Goal: Use online tool/utility: Use online tool/utility

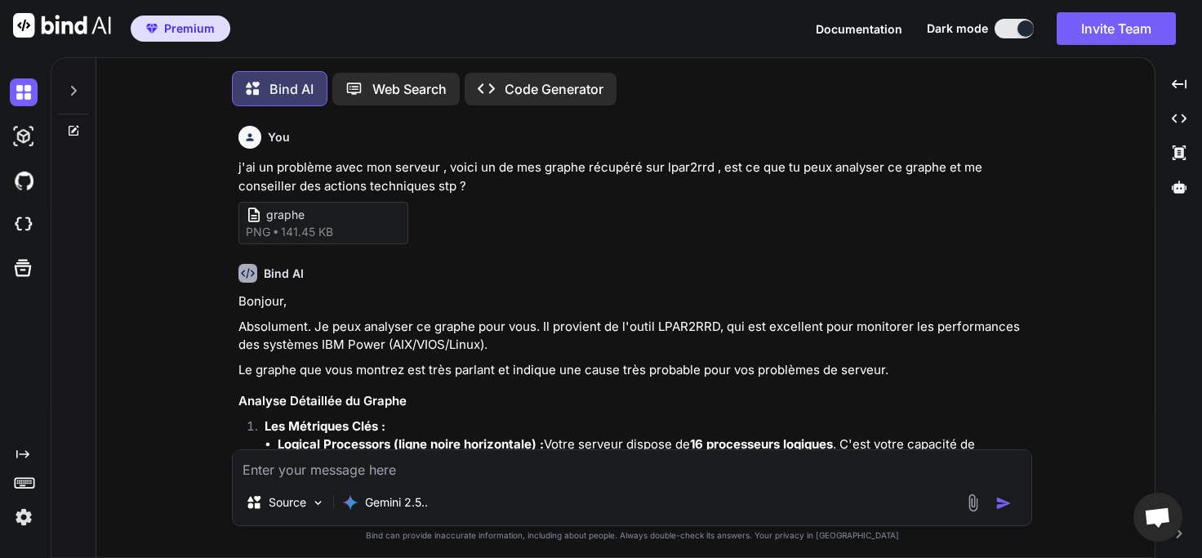
type textarea "D"
type textarea "x"
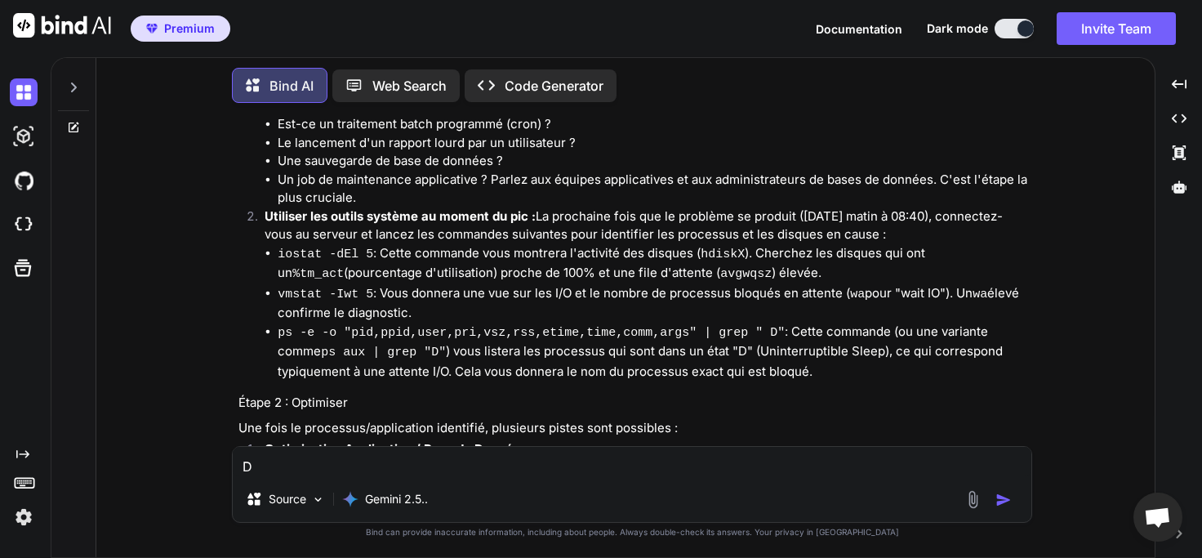
type textarea "DE"
type textarea "x"
type textarea "D"
type textarea "x"
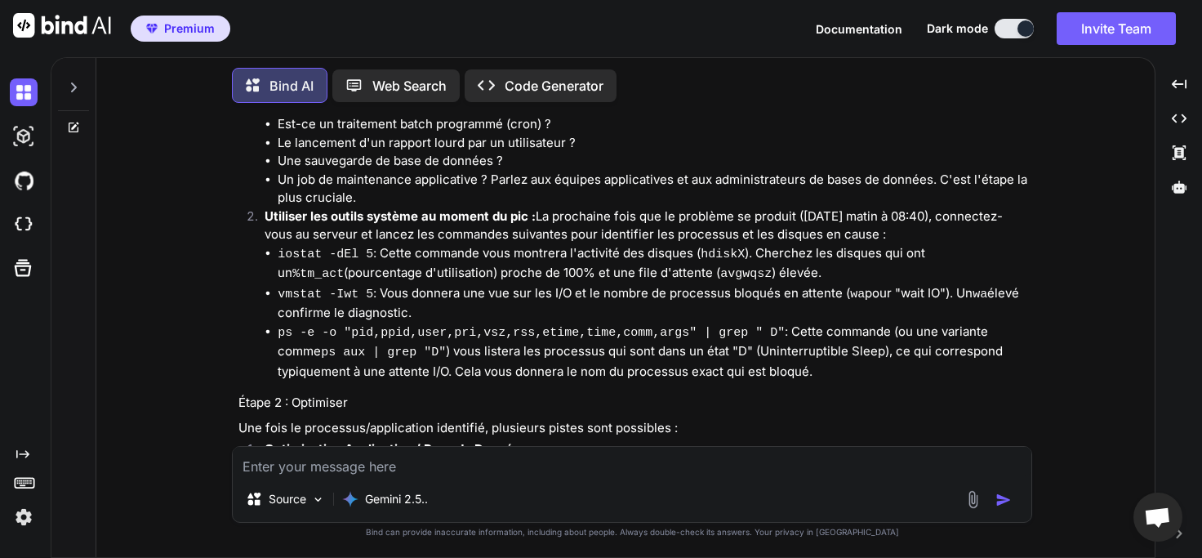
type textarea "D"
type textarea "x"
type textarea "Da"
type textarea "x"
type textarea "[PERSON_NAME]"
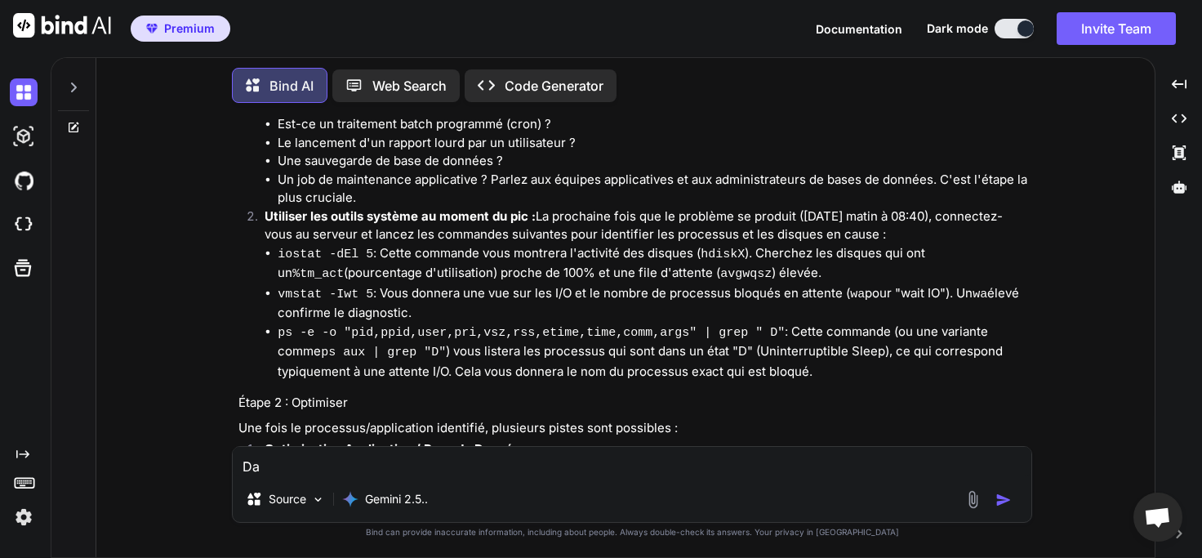
type textarea "x"
type textarea "Dans"
type textarea "x"
type textarea "Dans"
type textarea "x"
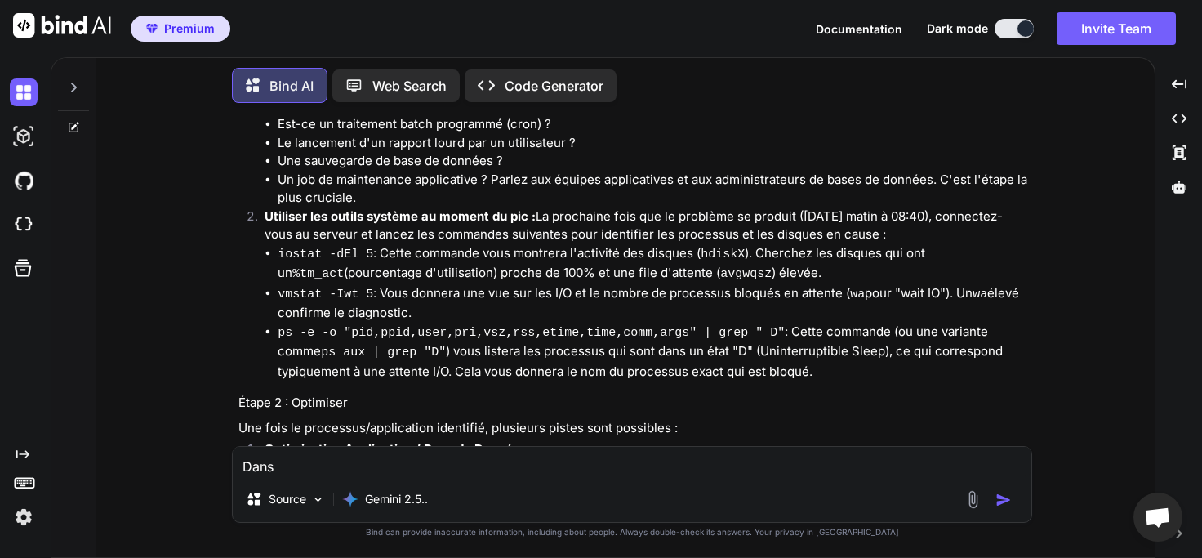
type textarea "Dans s"
type textarea "x"
type textarea "Dans sy"
type textarea "x"
type textarea "Dans sys"
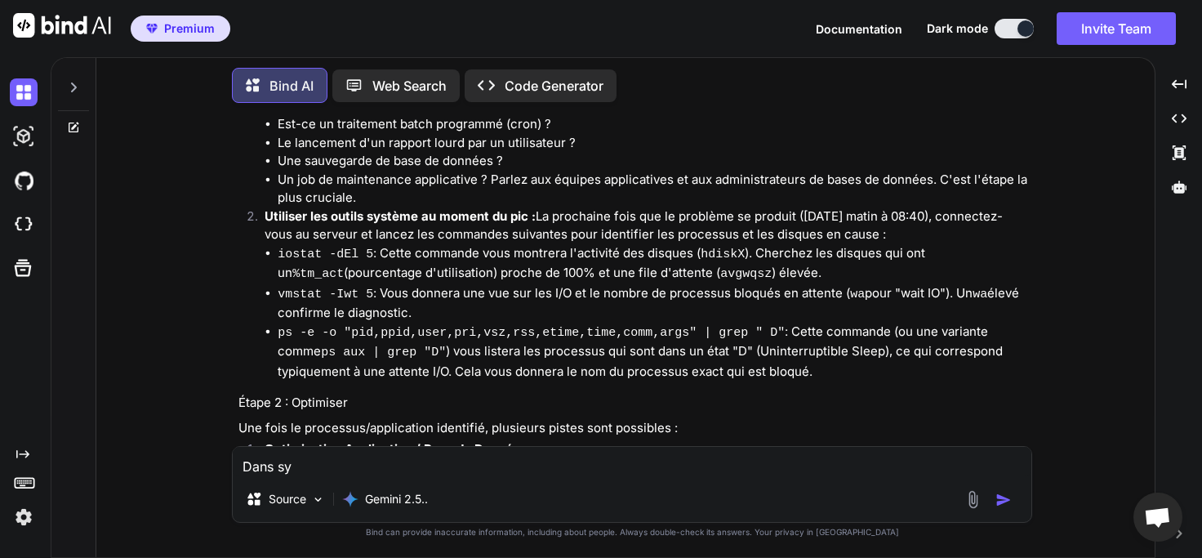
type textarea "x"
type textarea "Dans syst"
type textarea "x"
type textarea "Dans syste"
type textarea "x"
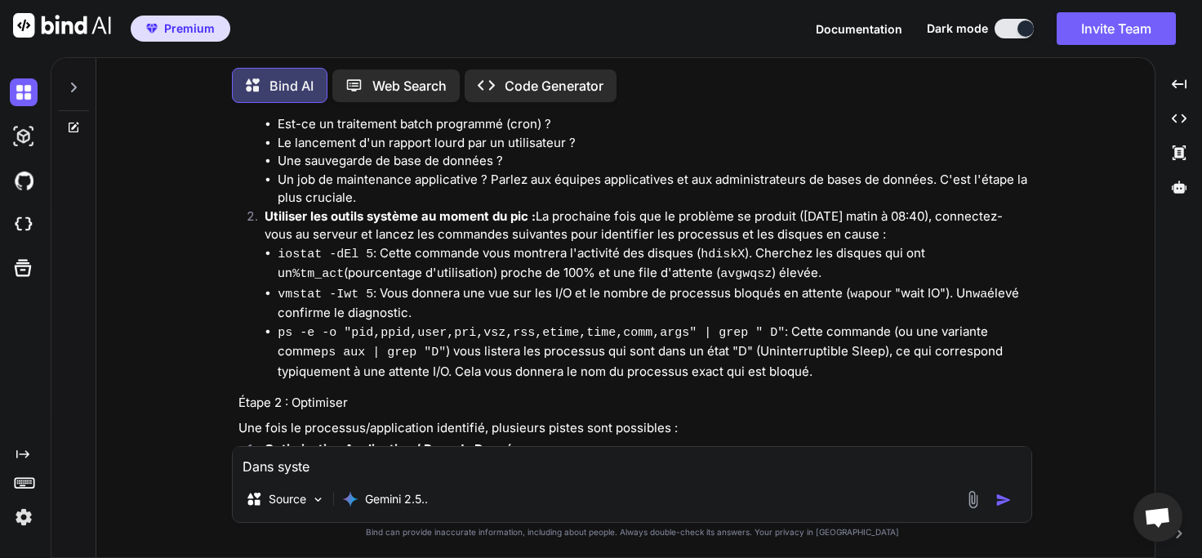
type textarea "Dans system"
type textarea "x"
type textarea "Dans systemc"
type textarea "x"
type textarea "Dans systemc"
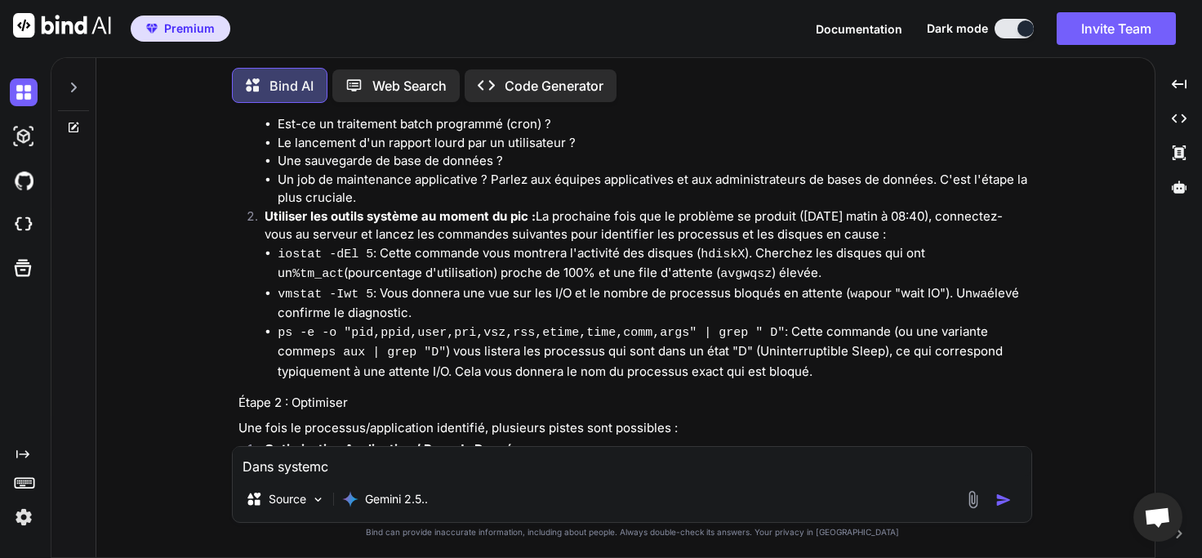
type textarea "x"
type textarea "Dans systemc d"
type textarea "x"
type textarea "Dans systemc dd"
type textarea "x"
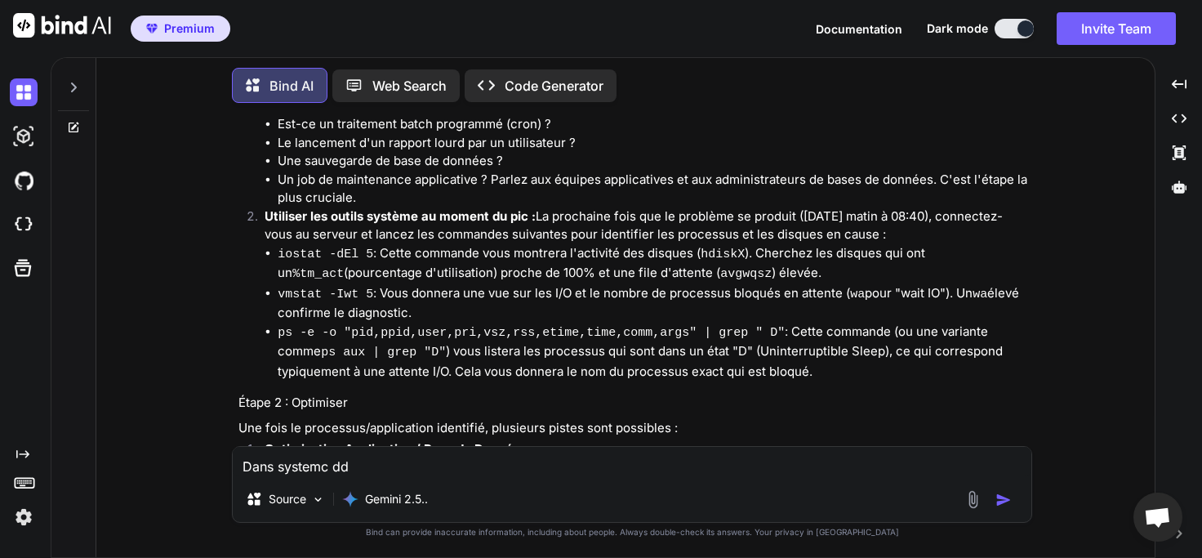
type textarea "Dans systemc dde"
type textarea "x"
type textarea "Dans systemc dd"
type textarea "x"
type textarea "Dans systemc d"
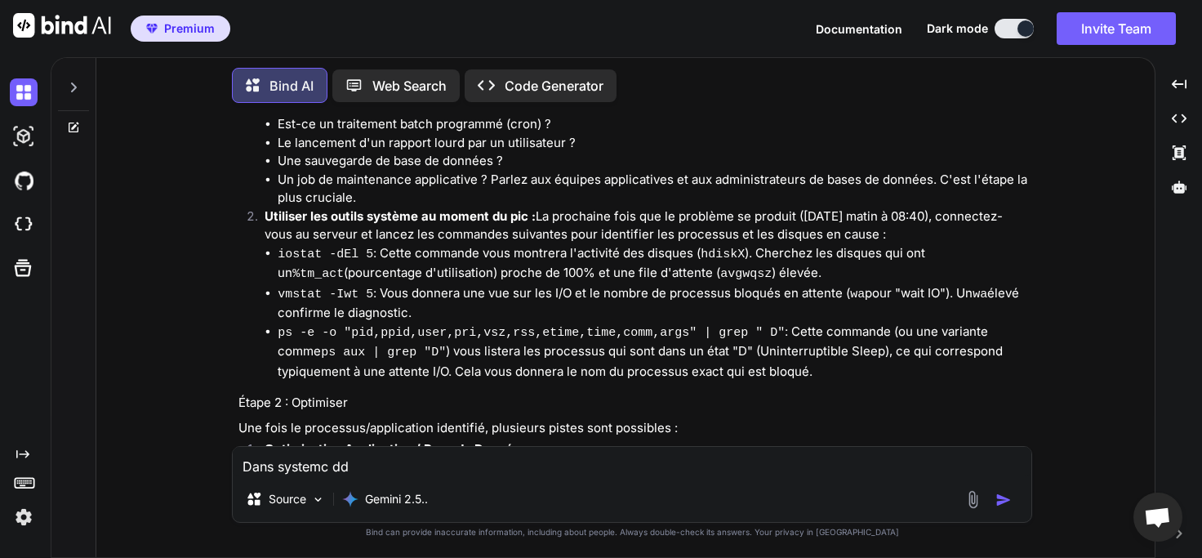
type textarea "x"
type textarea "Dans systemc"
type textarea "x"
type textarea "Dans systemc"
type textarea "x"
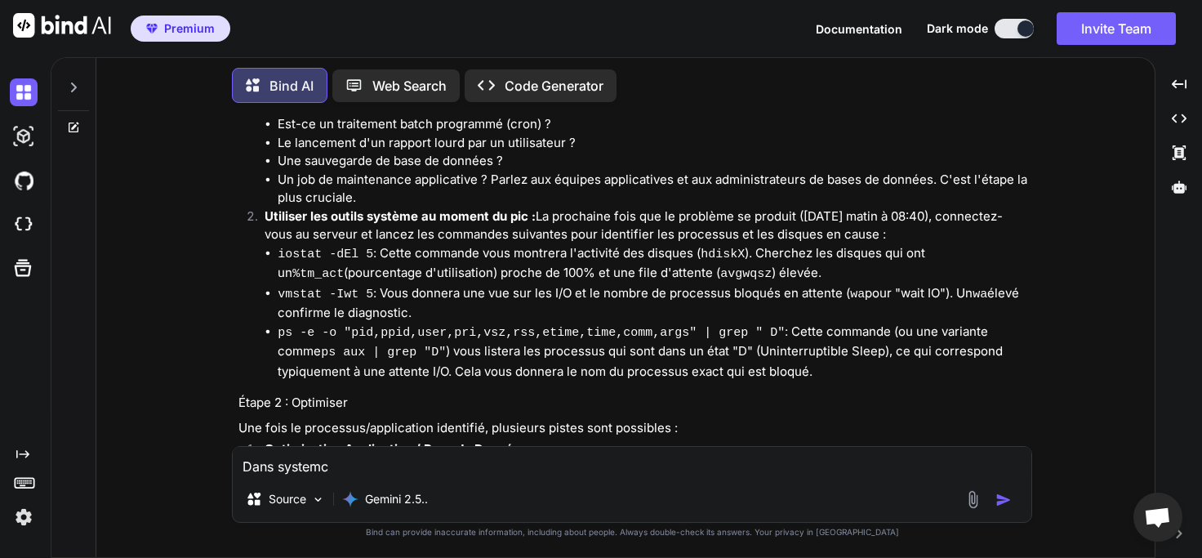
type textarea "Dans system"
type textarea "x"
type textarea "Dans systemd"
type textarea "x"
type textarea "Dans systemd"
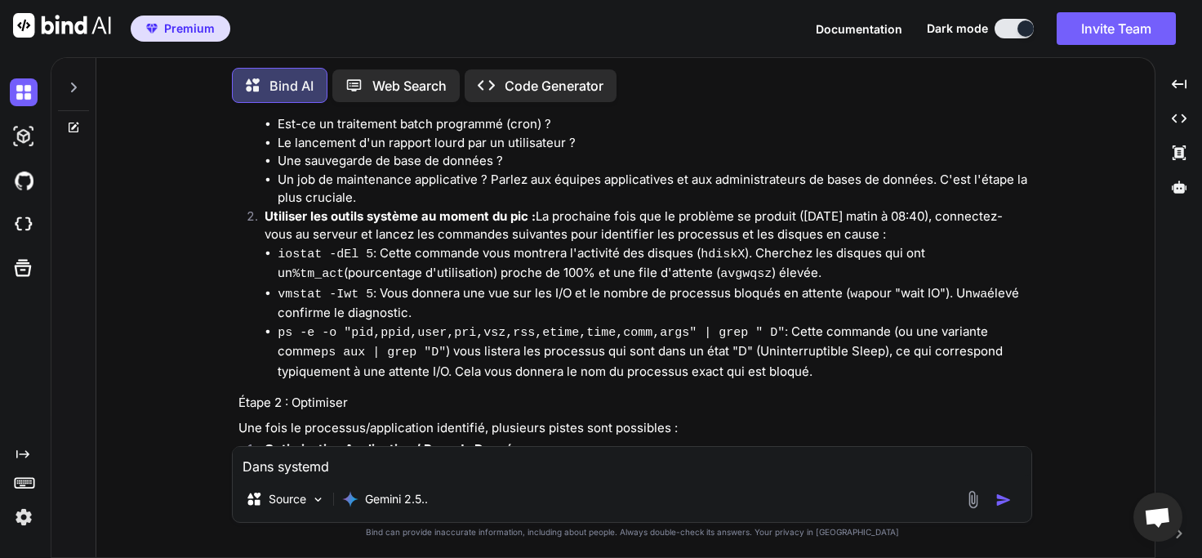
type textarea "x"
type textarea "Dans systemd d"
type textarea "x"
type textarea "Dans systemd de"
type textarea "x"
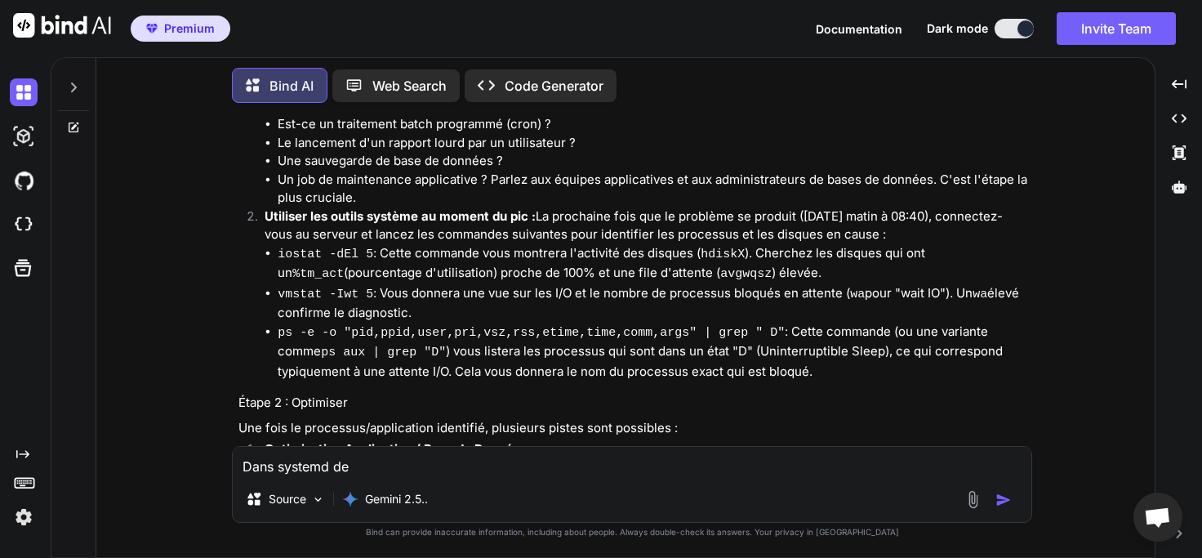
type textarea "Dans systemd d"
type textarea "x"
type textarea "Dans systemd"
type textarea "x"
type textarea "Dans systemd"
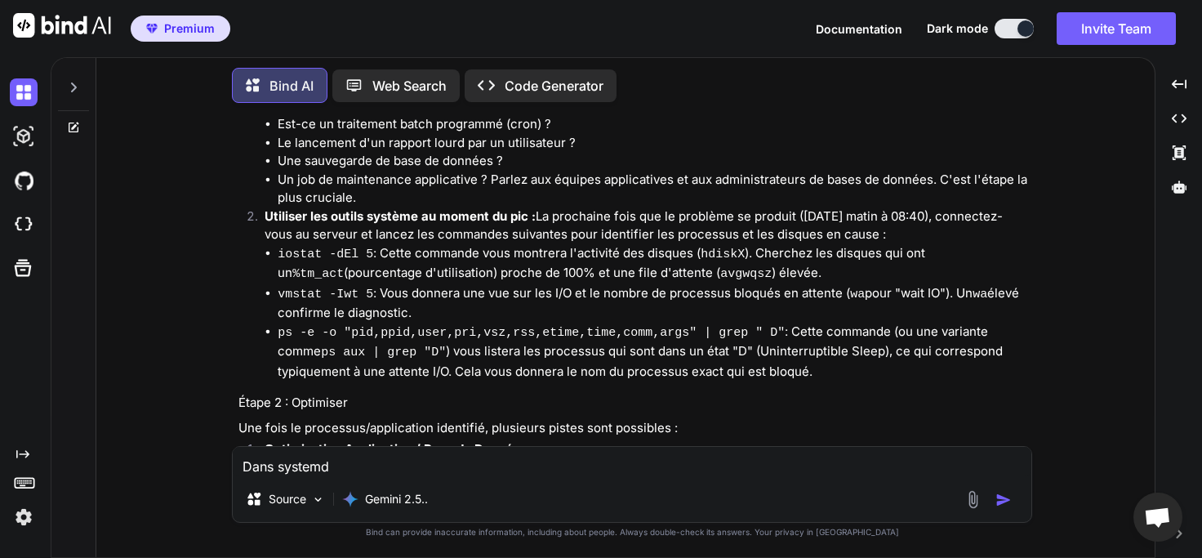
type textarea "x"
type textarea "Dans systemd,"
type textarea "x"
type textarea "Dans systemd,"
type textarea "x"
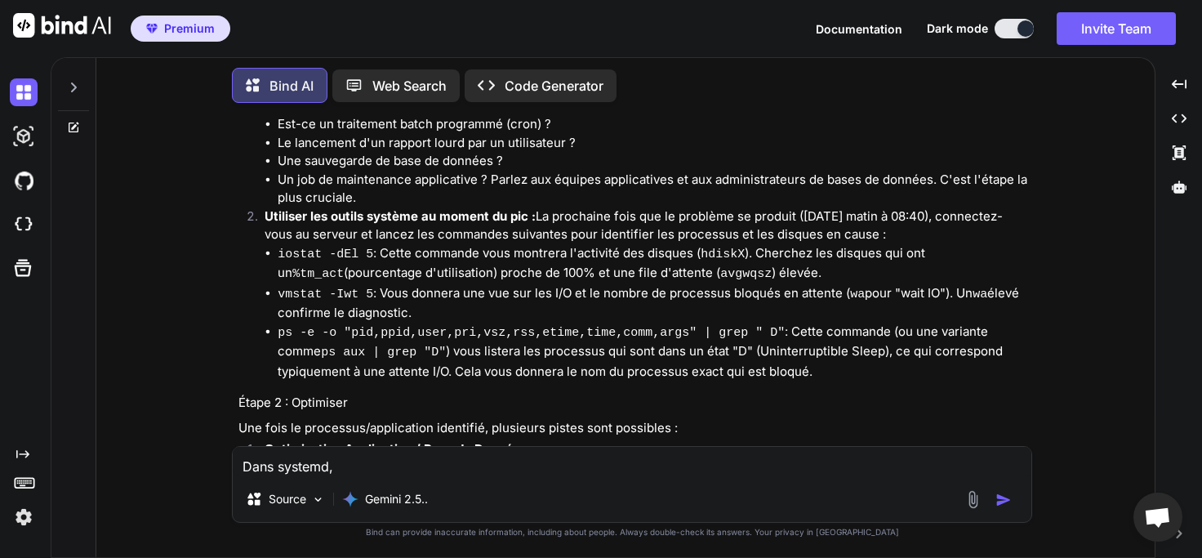
type textarea "Dans systemd, d"
type textarea "x"
type textarea "Dans systemd, de"
type textarea "x"
type textarea "Dans systemd, d"
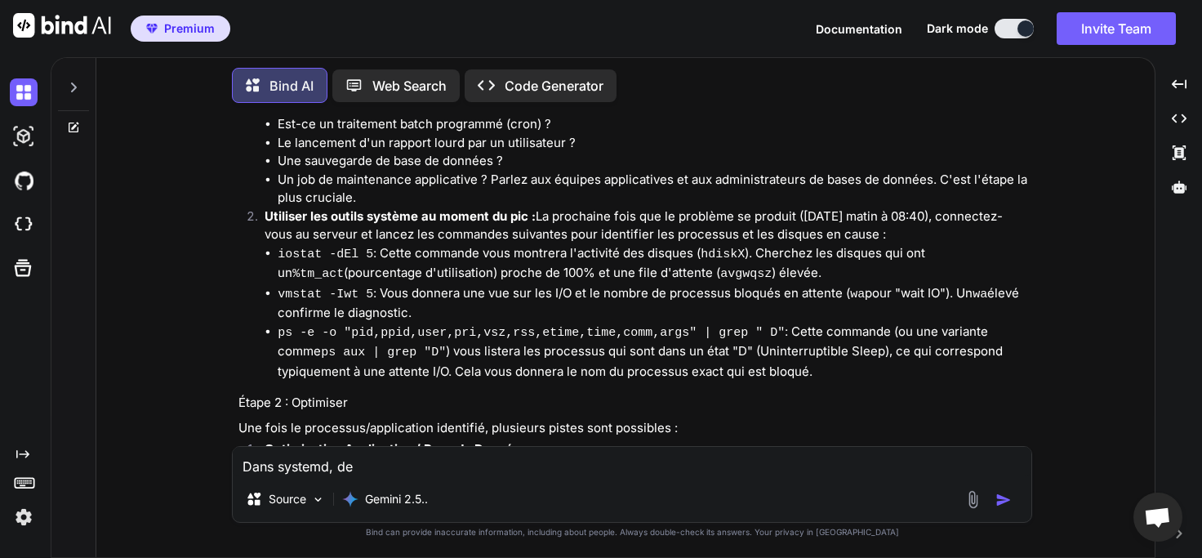
type textarea "x"
type textarea "Dans systemd,"
type textarea "x"
type textarea "Dans systemd, j"
type textarea "x"
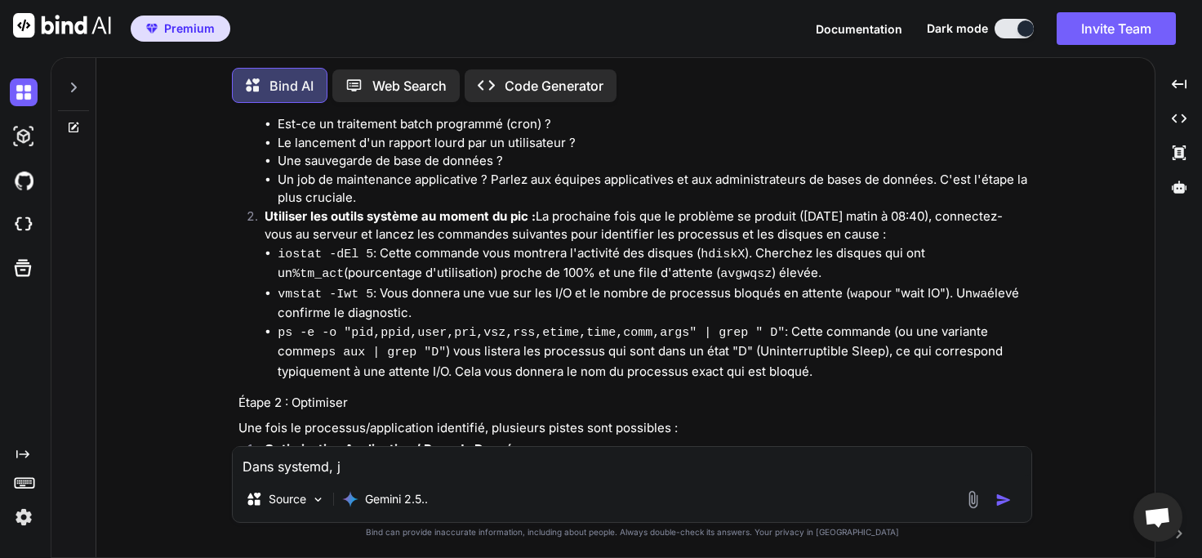
type textarea "Dans systemd, j'"
type textarea "x"
type textarea "Dans systemd, j'a"
type textarea "x"
type textarea "Dans systemd, j'ai"
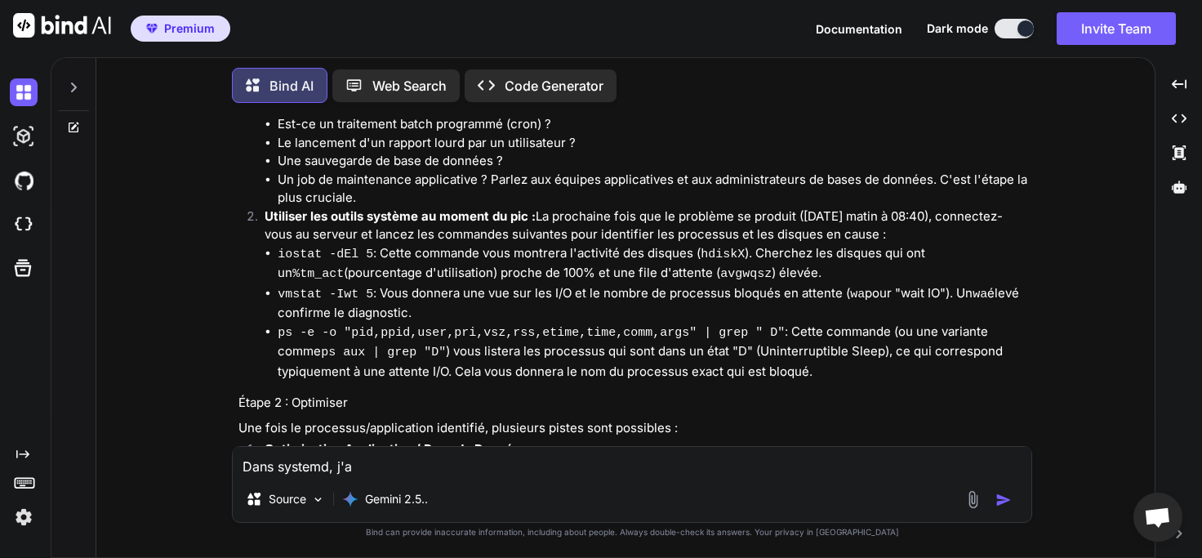
type textarea "x"
type textarea "Dans systemd, j'ai"
type textarea "x"
type textarea "Dans systemd, j'ai d"
type textarea "x"
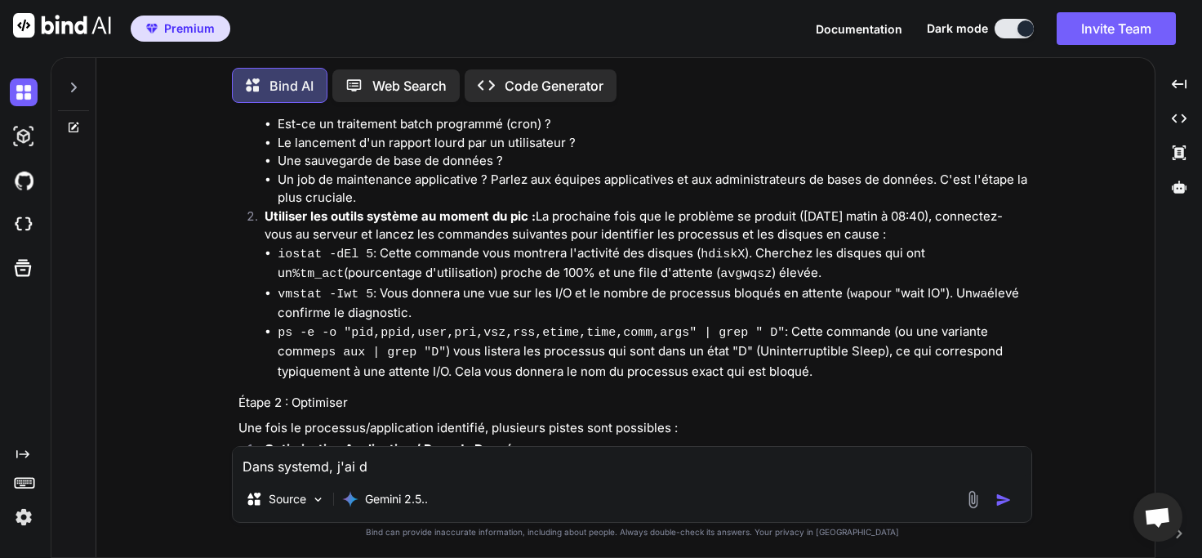
type textarea "Dans systemd, j'ai de"
type textarea "x"
type textarea "Dans systemd, j'ai d"
type textarea "x"
type textarea "Dans systemd, j'ai"
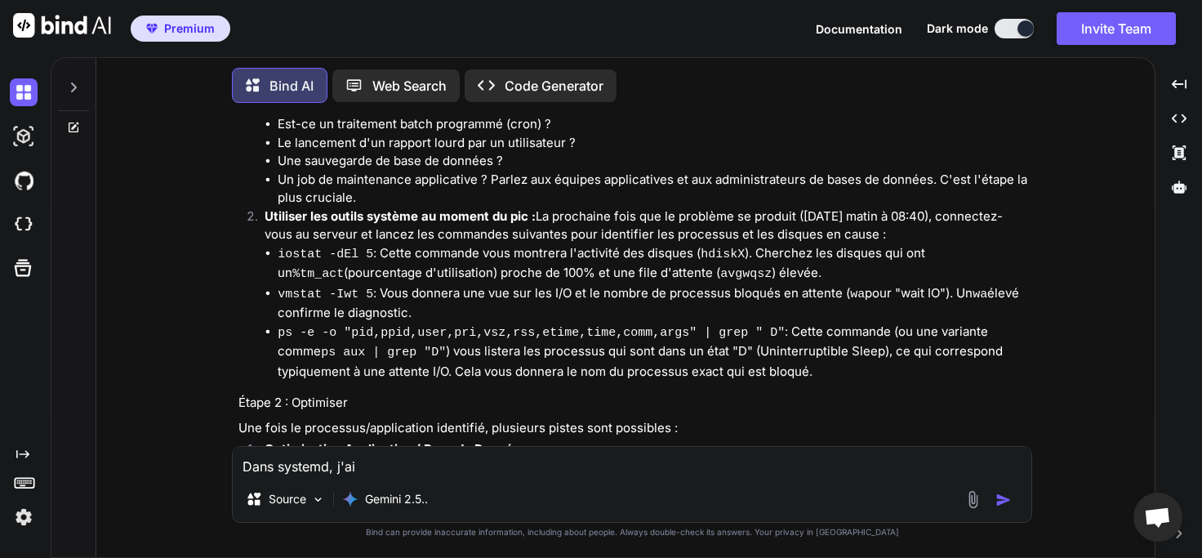
type textarea "x"
type textarea "Dans systemd, j'ai"
type textarea "x"
type textarea "Dans systemd, j'a"
type textarea "x"
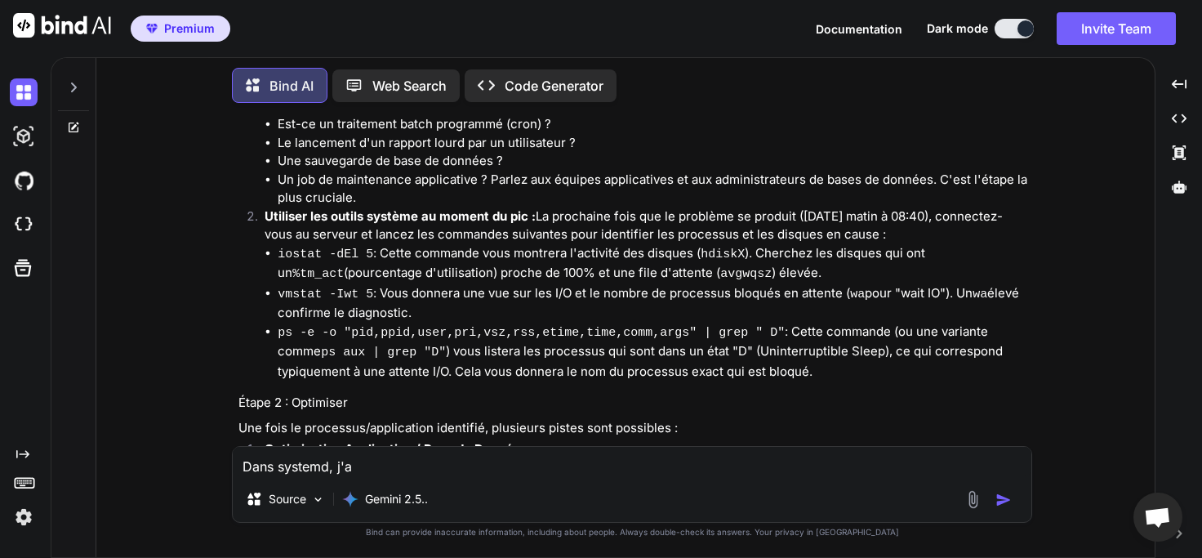
type textarea "Dans systemd, j'"
type textarea "x"
type textarea "Dans systemd, j"
type textarea "x"
type textarea "Dans systemd, je"
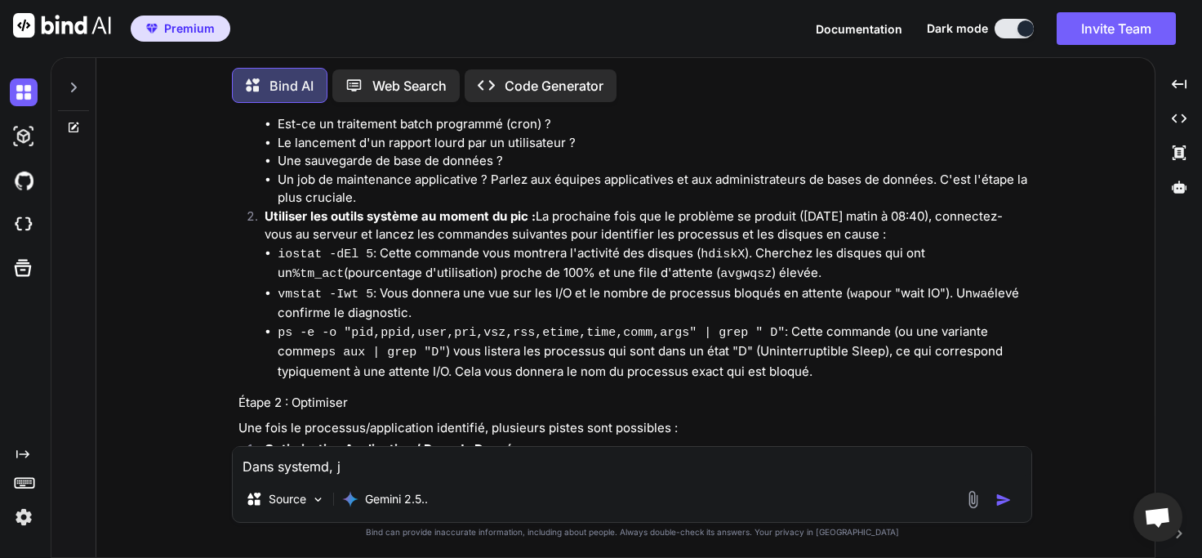
type textarea "x"
type textarea "Dans systemd, je"
type textarea "x"
type textarea "Dans systemd, je v"
type textarea "x"
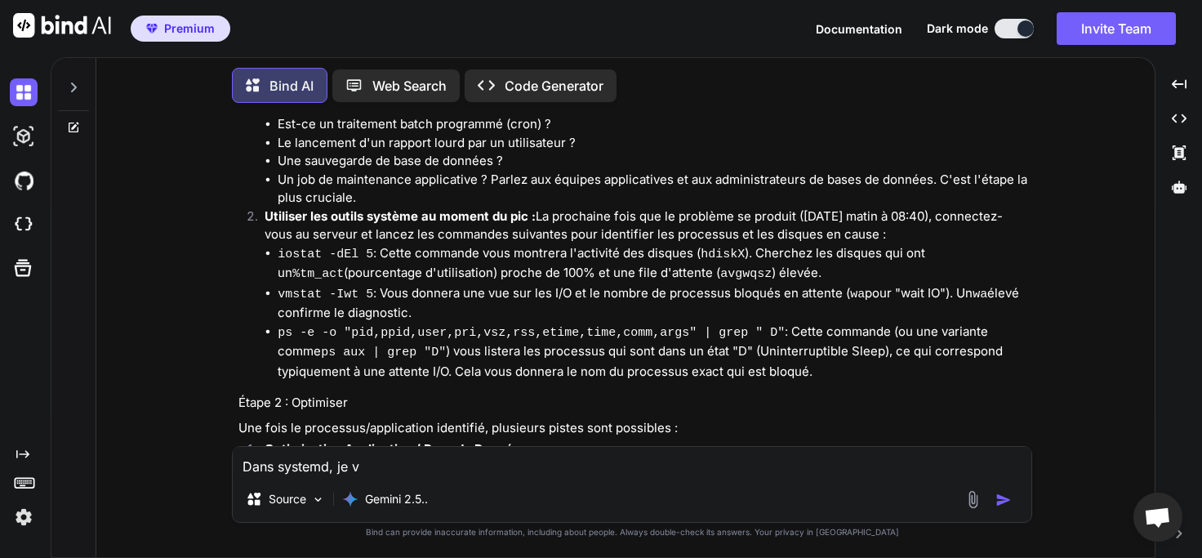
type textarea "Dans systemd, je vi"
type textarea "x"
type textarea "Dans systemd, je vie"
type textarea "x"
type textarea "Dans systemd, je vien"
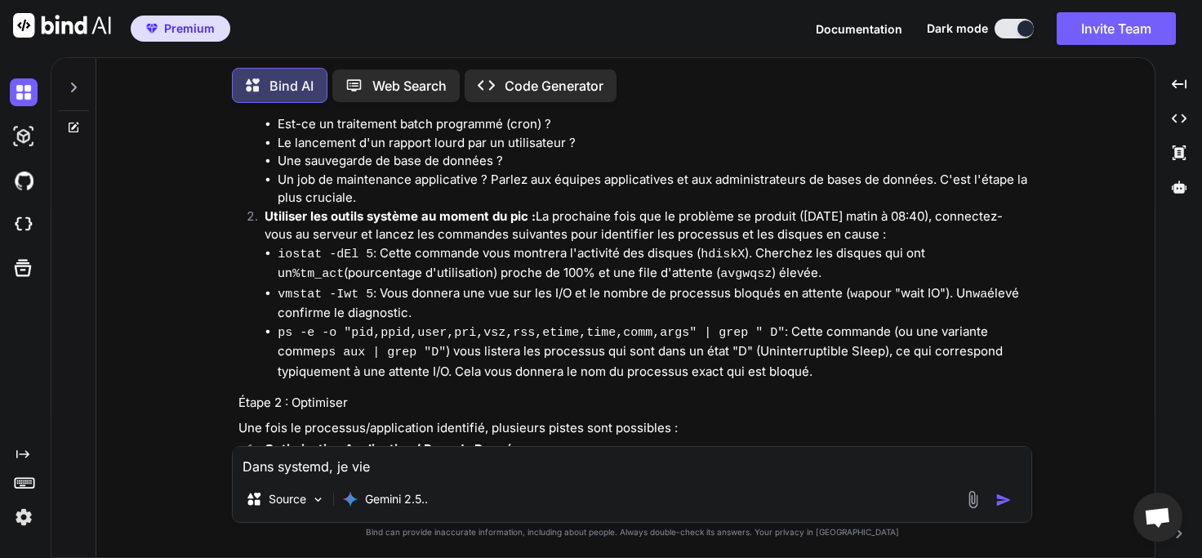
type textarea "x"
type textarea "Dans systemd, je viens"
type textarea "x"
type textarea "Dans systemd, je viens"
type textarea "x"
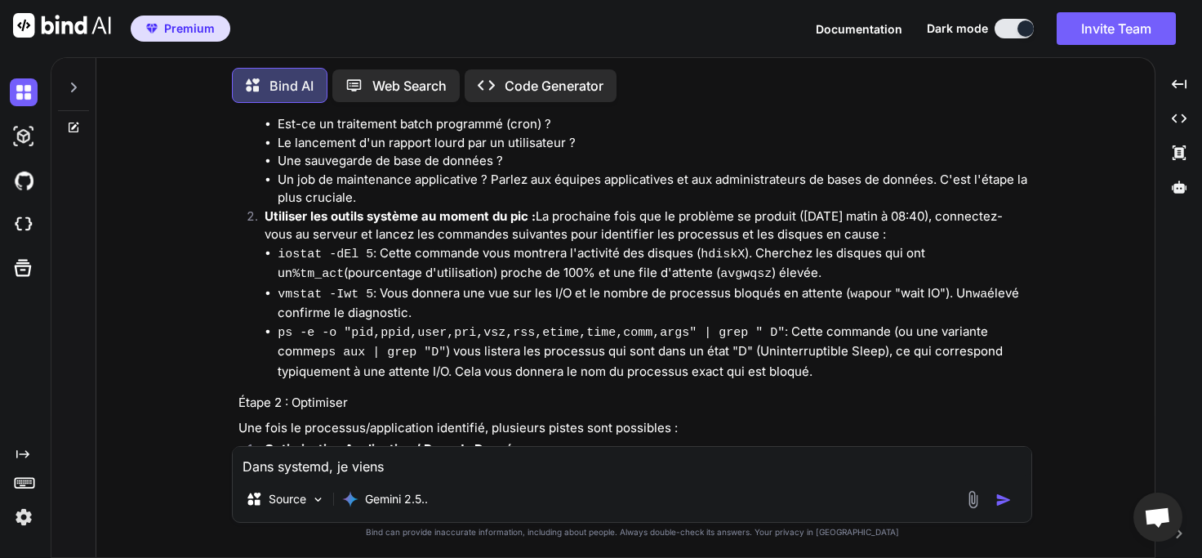
type textarea "Dans systemd, je viens d"
type textarea "x"
type textarea "Dans systemd, je viens de"
type textarea "x"
type textarea "Dans systemd, je viens de"
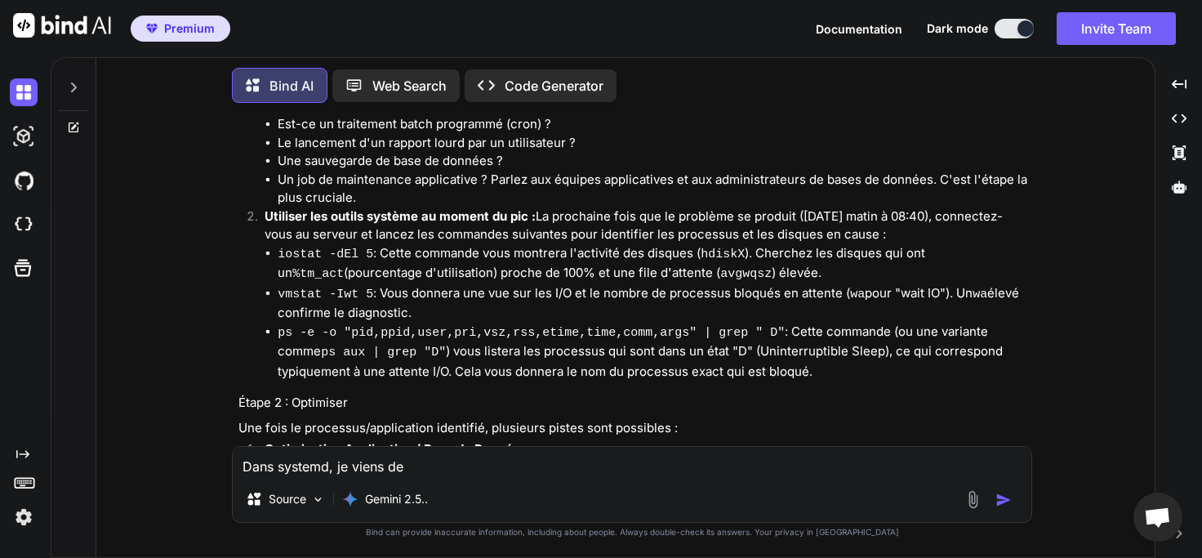
type textarea "x"
type textarea "Dans systemd, je viens de c"
type textarea "x"
type textarea "Dans systemd, je viens de cr"
type textarea "x"
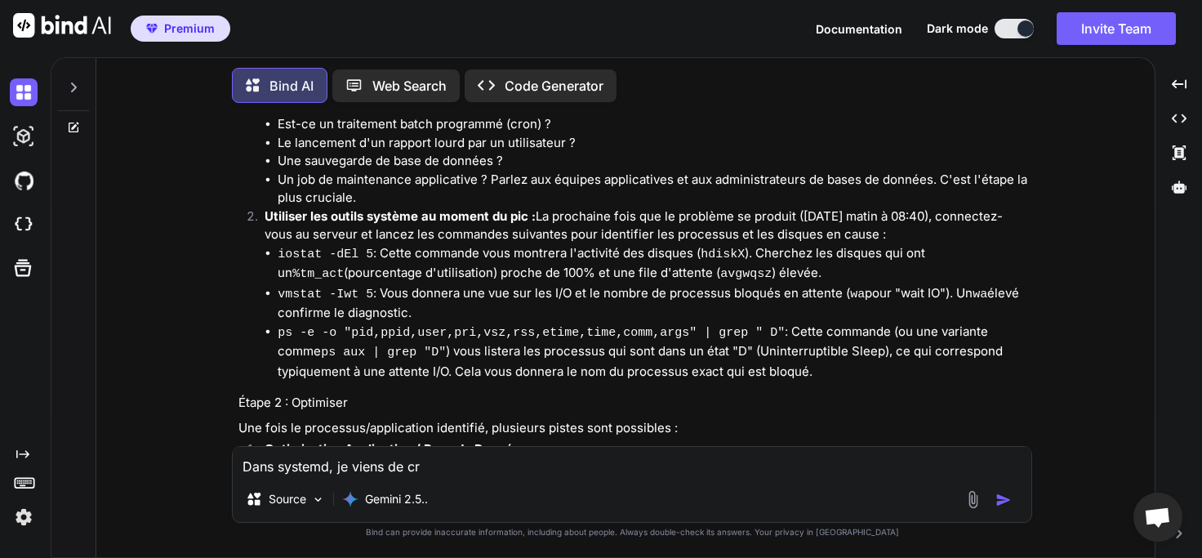
type textarea "Dans systemd, je viens de cré"
type textarea "x"
type textarea "Dans systemd, je viens de créé"
type textarea "x"
type textarea "Dans systemd, je viens de cré"
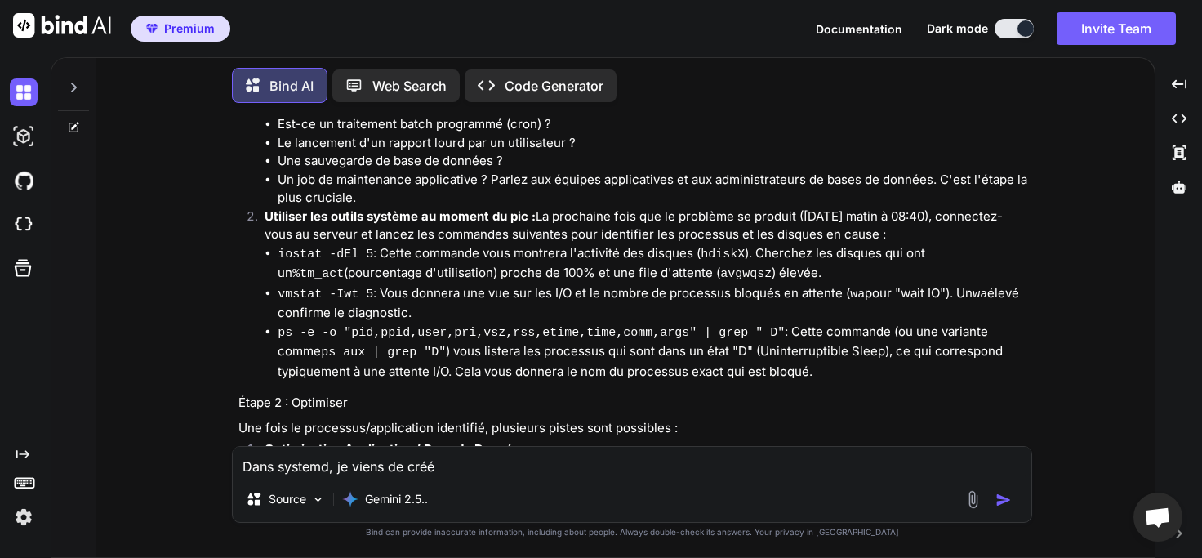
type textarea "x"
type textarea "Dans systemd, je viens de crée"
type textarea "x"
type textarea "Dans systemd, je viens de créer"
type textarea "x"
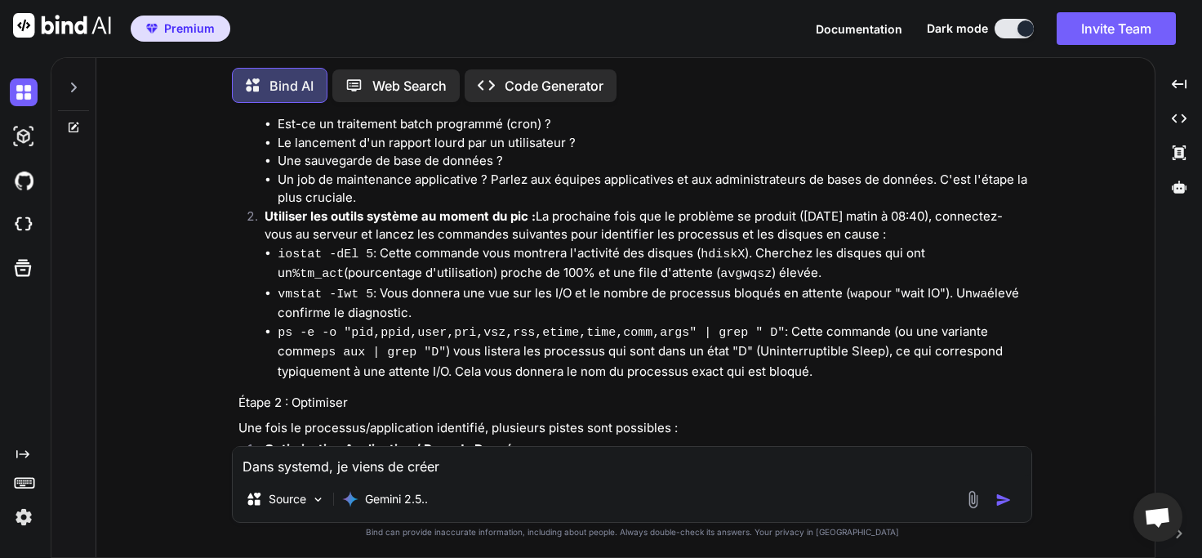
type textarea "Dans systemd, je viens de créer"
type textarea "x"
type textarea "Dans systemd, je viens de créer d"
type textarea "x"
type textarea "Dans systemd, je viens de créer de"
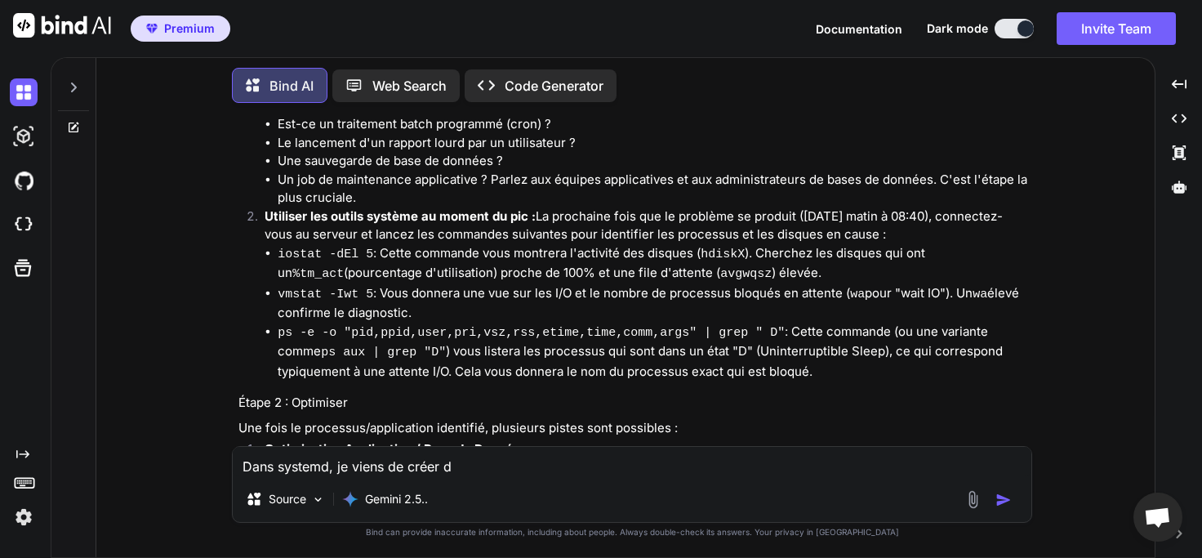
type textarea "x"
type textarea "Dans systemd, je viens de créer deu"
type textarea "x"
type textarea "Dans systemd, je viens de créer deux"
type textarea "x"
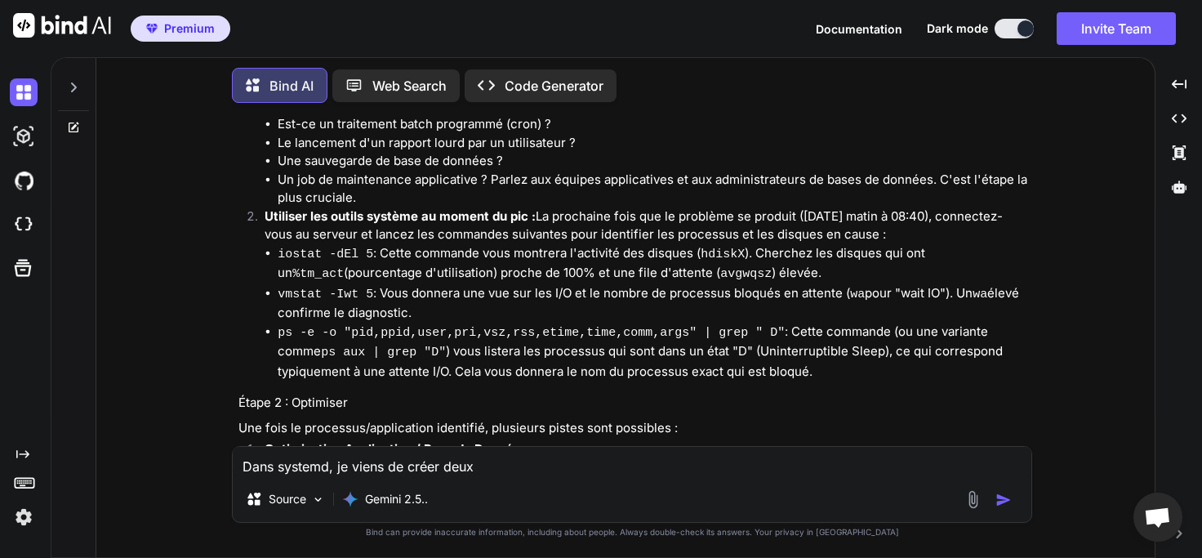
type textarea "Dans systemd, je viens de créer deux"
type textarea "x"
type textarea "Dans systemd, je viens de créer deux s"
type textarea "x"
type textarea "Dans systemd, je viens de créer deux se"
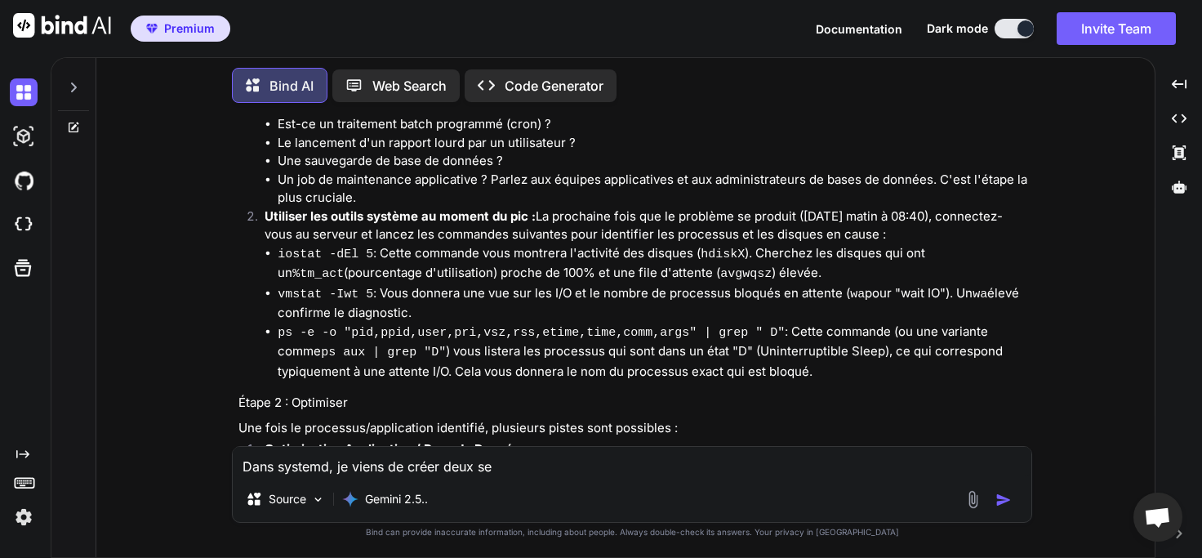
type textarea "x"
type textarea "Dans systemd, je viens de créer deux ser"
type textarea "x"
type textarea "Dans systemd, je viens de créer deux serv"
type textarea "x"
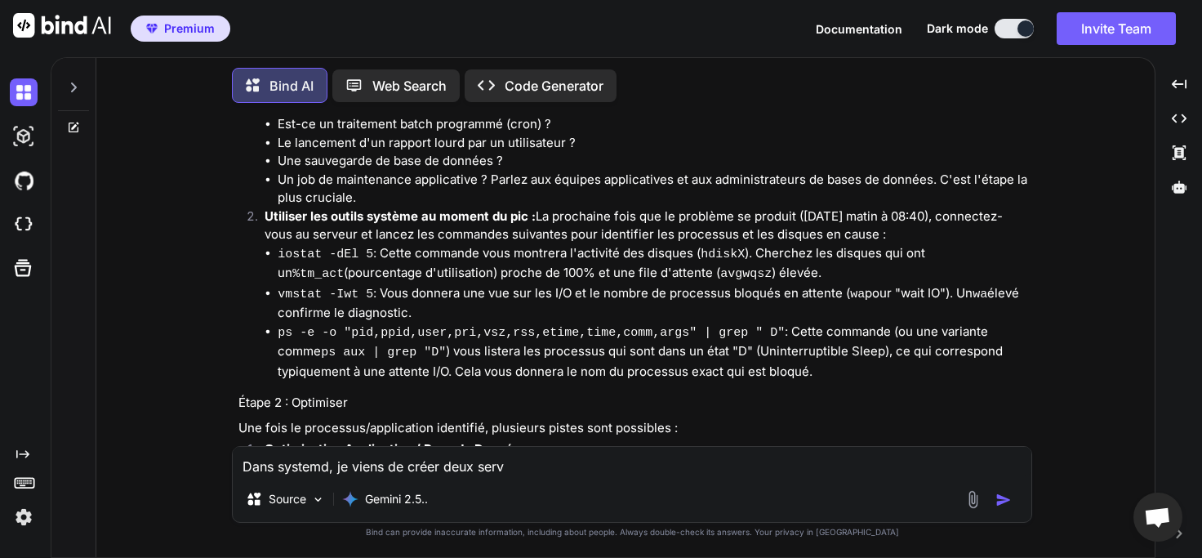
type textarea "Dans systemd, je viens de créer deux servi"
type textarea "x"
type textarea "Dans systemd, je viens de créer deux servic"
type textarea "x"
type textarea "Dans systemd, je viens de créer deux service"
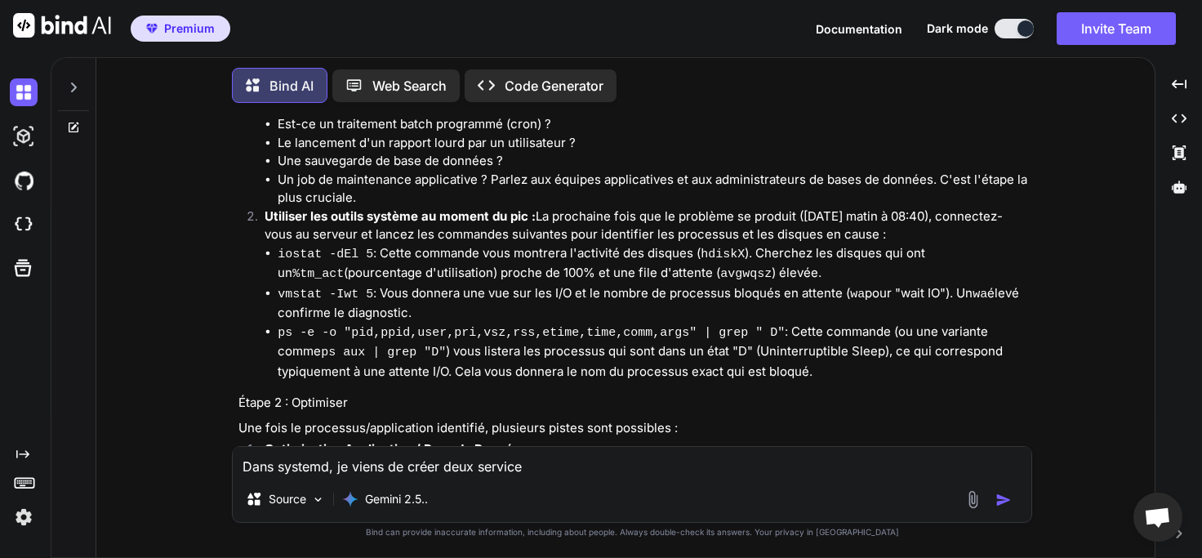
type textarea "x"
type textarea "Dans systemd, je viens de créer deux service"
type textarea "x"
type textarea "Dans systemd, je viens de créer deux service d"
type textarea "x"
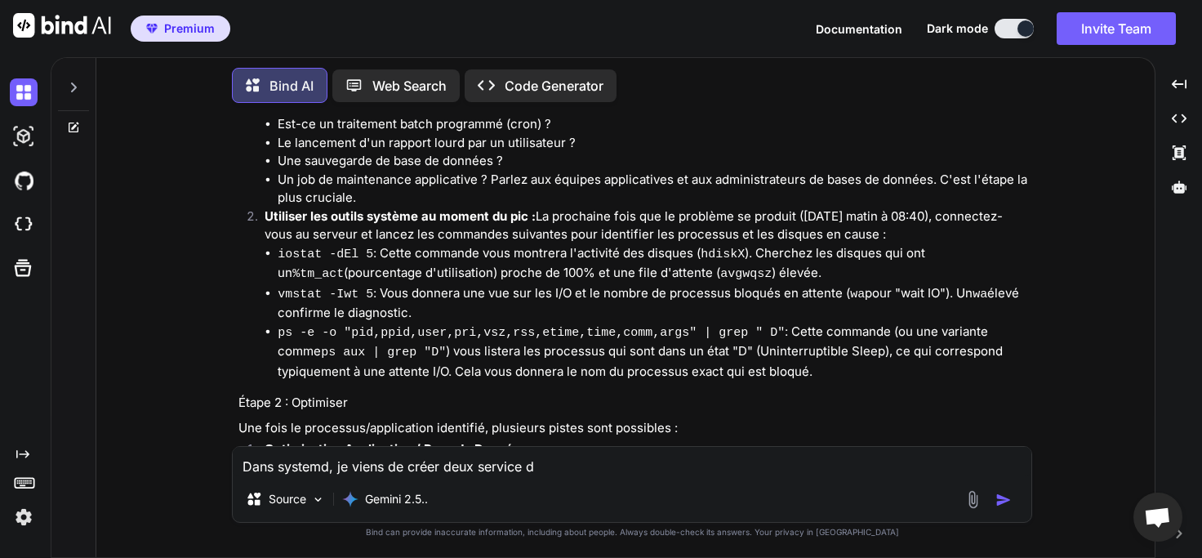
type textarea "Dans systemd, je viens de créer deux service de"
type textarea "x"
type textarea "Dans systemd, je viens de créer deux service d"
type textarea "x"
type textarea "Dans systemd, je viens de créer deux service"
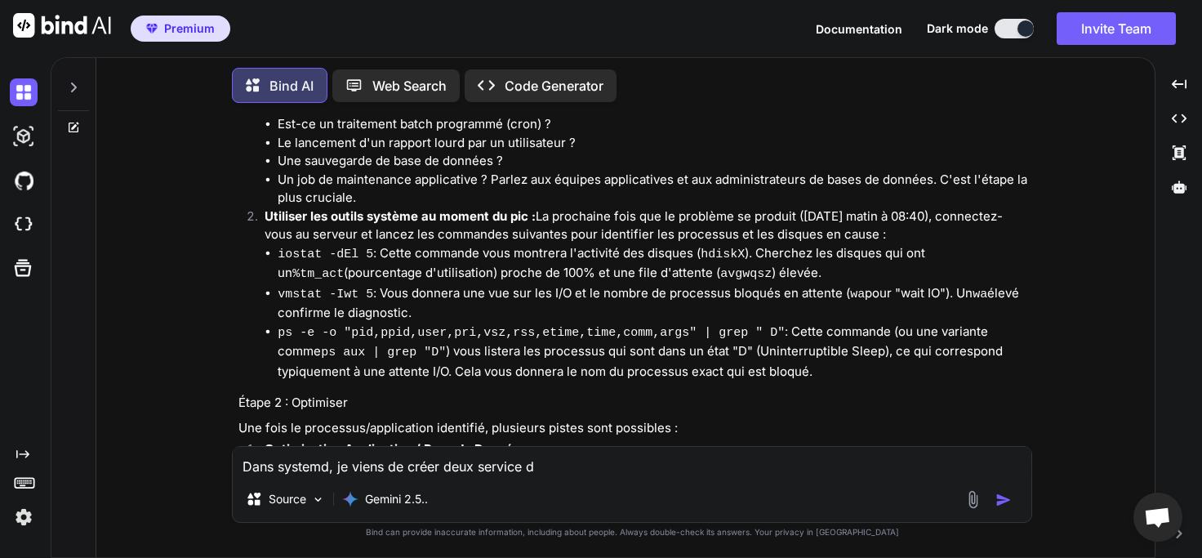
type textarea "x"
type textarea "Dans systemd, je viens de créer deux service u"
type textarea "x"
type textarea "Dans systemd, je viens de créer deux service un"
type textarea "x"
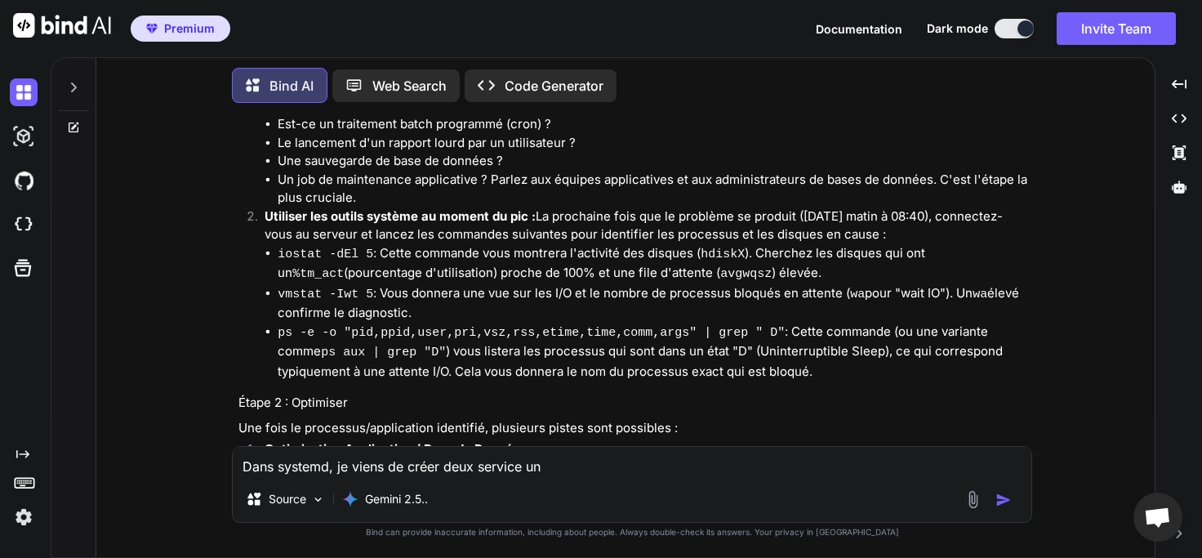
type textarea "Dans systemd, je viens de créer deux service un"
type textarea "x"
type textarea "Dans systemd, je viens de créer deux service un n"
type textarea "x"
type textarea "Dans systemd, je viens de créer deux service un no"
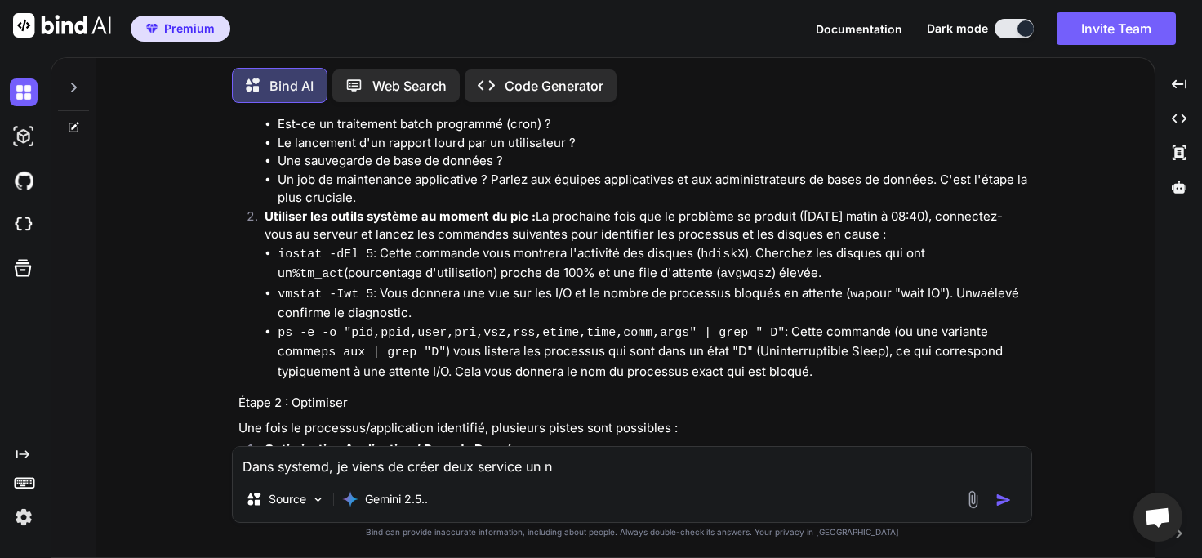
type textarea "x"
type textarea "Dans systemd, je viens de créer deux service un nom"
type textarea "x"
type textarea "Dans systemd, je viens de créer deux service un nomm"
type textarea "x"
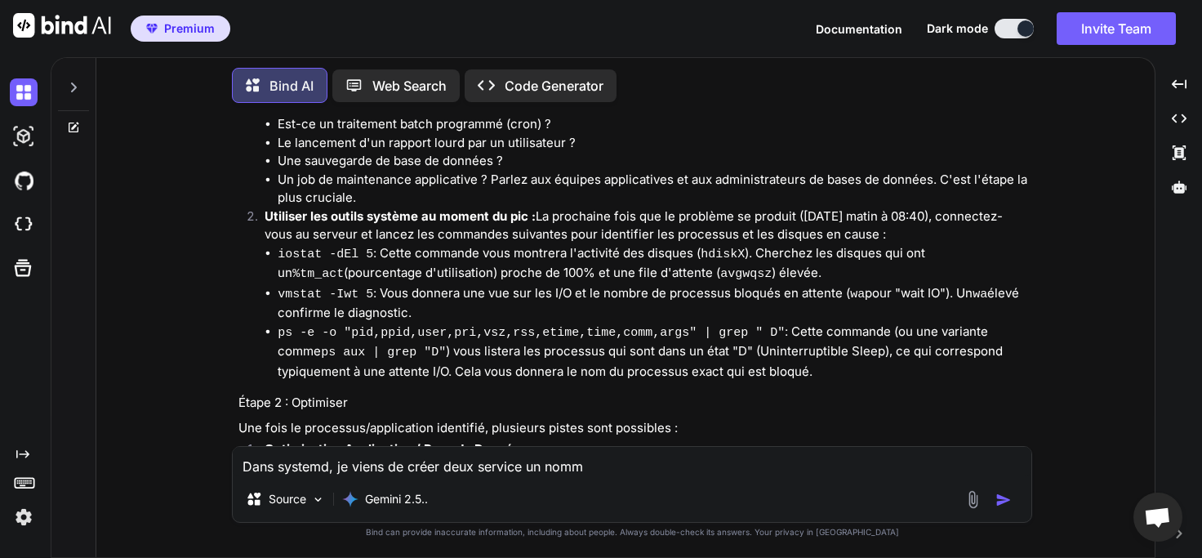
type textarea "Dans systemd, je viens de créer deux service un nommé"
type textarea "x"
type textarea "Dans systemd, je viens de créer deux service un nommé"
type textarea "x"
type textarea "Dans systemd, je viens de créer deux service un nommé d"
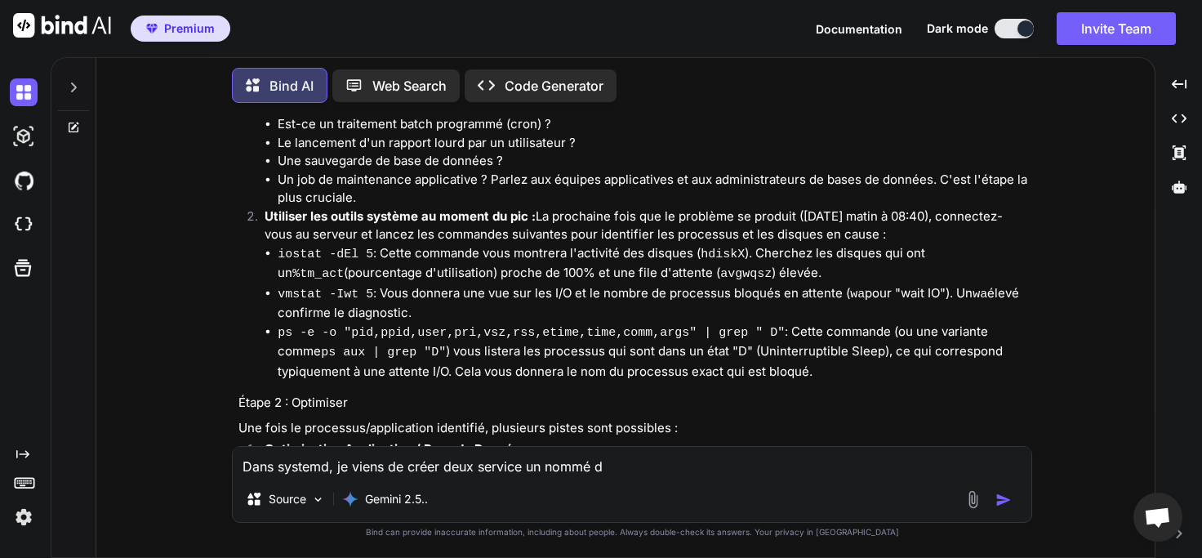
type textarea "x"
type textarea "Dans systemd, je viens de créer deux service un nommé de"
type textarea "x"
type textarea "Dans systemd, je viens de créer deux service un nommé d"
type textarea "x"
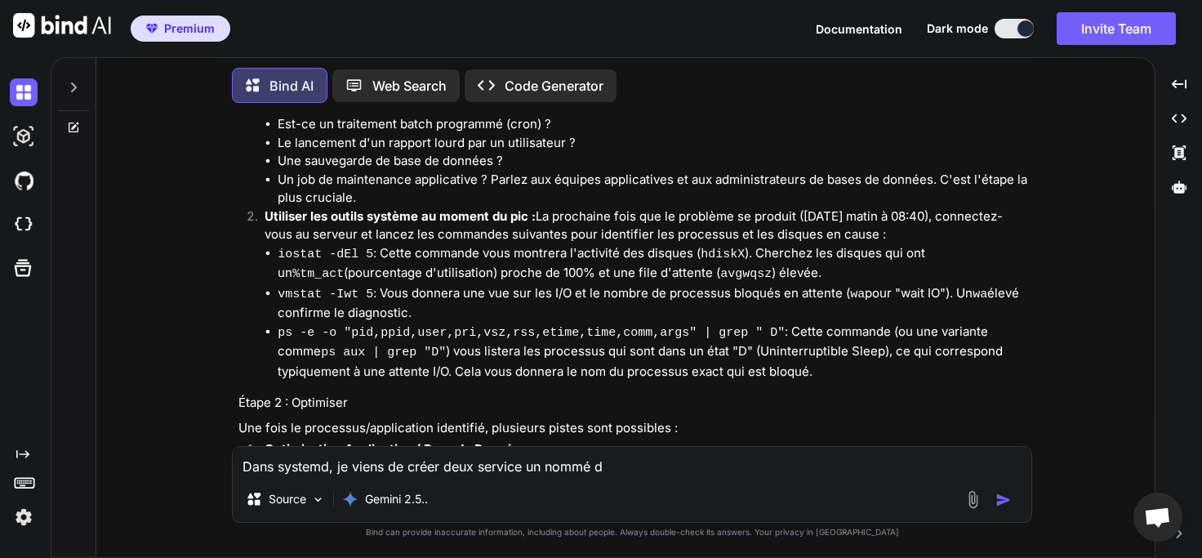
type textarea "Dans systemd, je viens de créer deux service un nommé"
type textarea "x"
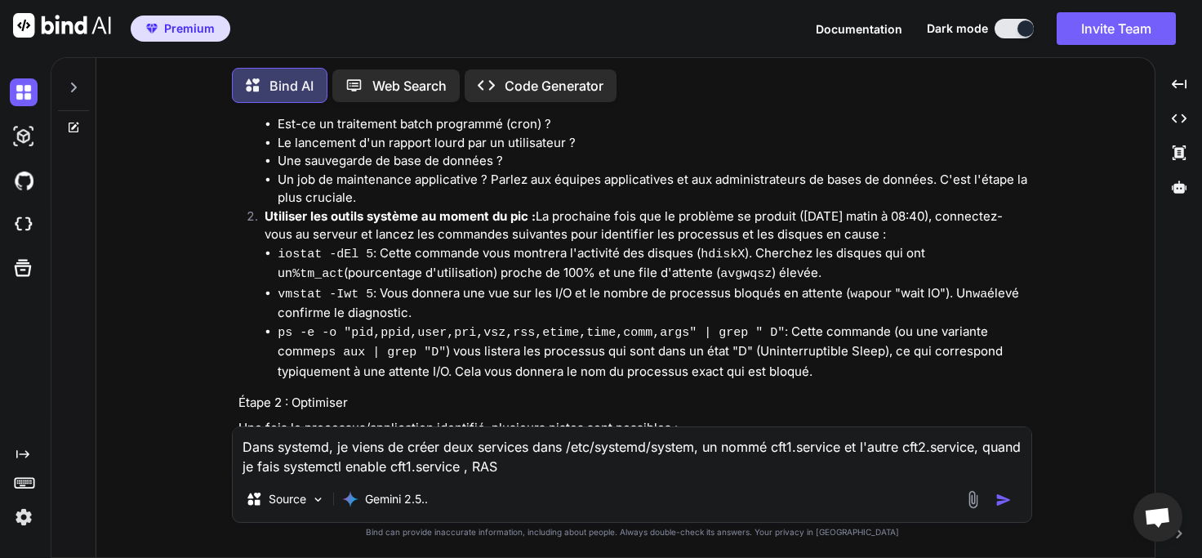
click at [627, 464] on textarea "Dans systemd, je viens de créer deux services dans /etc/systemd/system, un nomm…" at bounding box center [632, 451] width 799 height 49
click at [523, 468] on textarea "Dans systemd, je viens de créer deux services dans /etc/systemd/system, un nomm…" at bounding box center [632, 451] width 799 height 49
click at [584, 467] on textarea "Dans systemd, je viens de créer deux services dans /etc/systemd/system, un nomm…" at bounding box center [632, 451] width 799 height 49
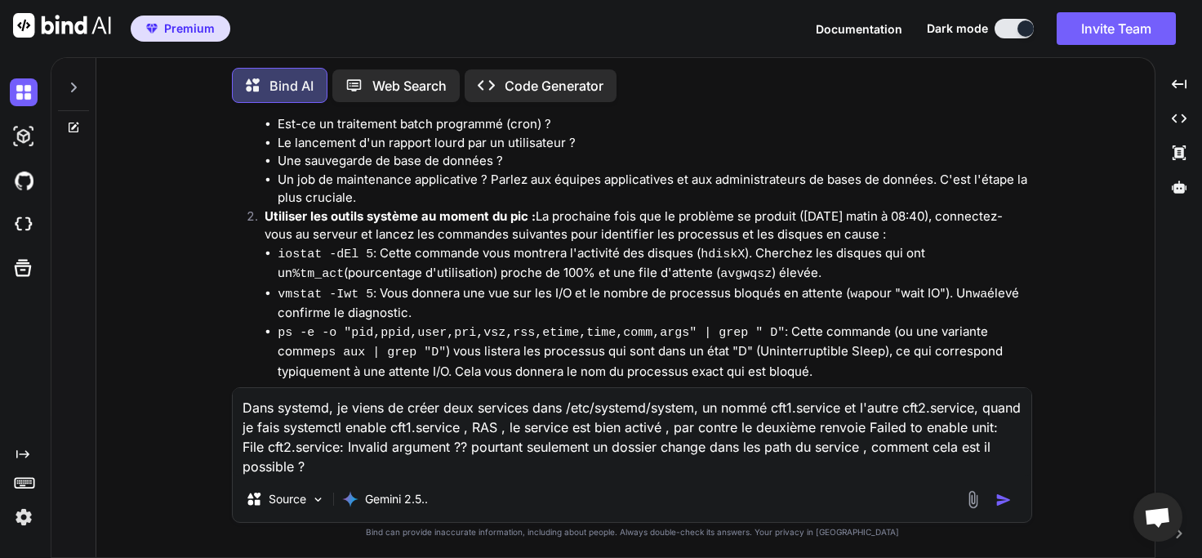
drag, startPoint x: 1010, startPoint y: 503, endPoint x: 1005, endPoint y: 490, distance: 14.3
click at [1010, 503] on img "button" at bounding box center [1004, 500] width 16 height 16
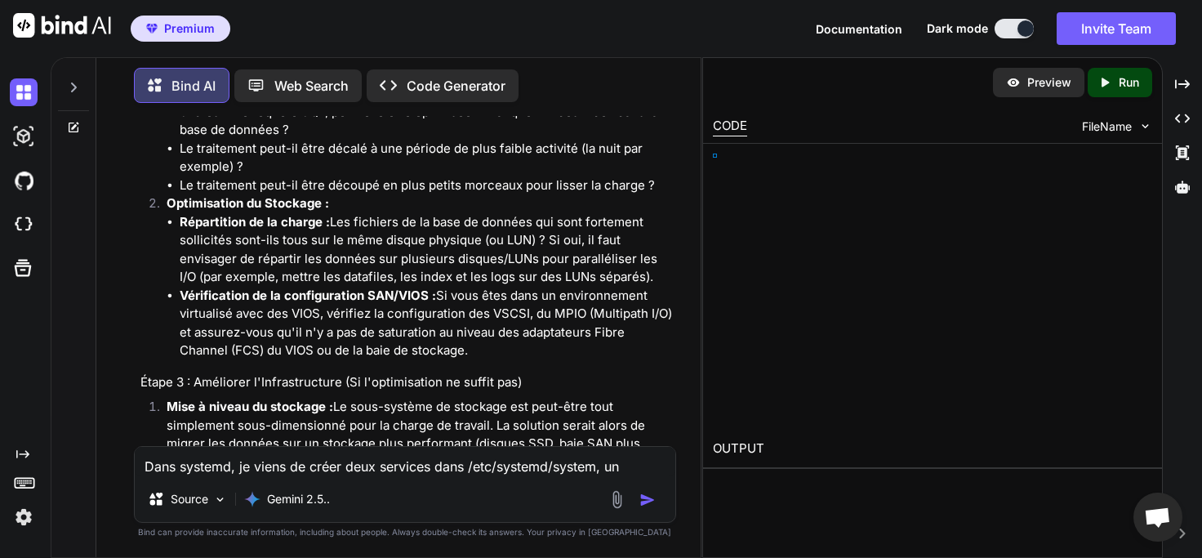
scroll to position [2101, 0]
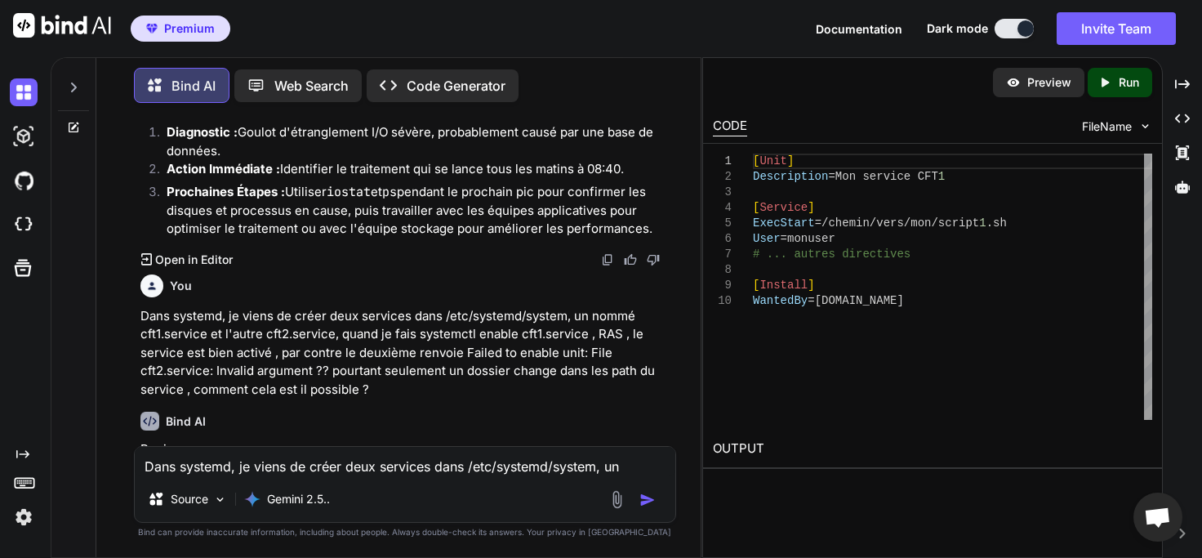
click at [515, 348] on p "Dans systemd, je viens de créer deux services dans /etc/systemd/system, un nomm…" at bounding box center [406, 353] width 532 height 92
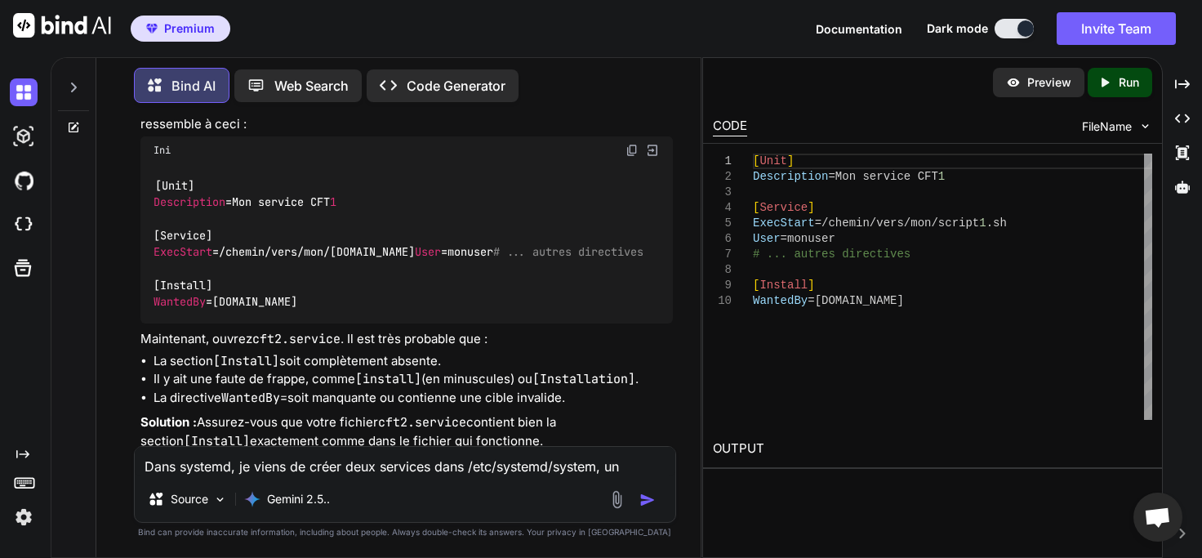
scroll to position [2899, 0]
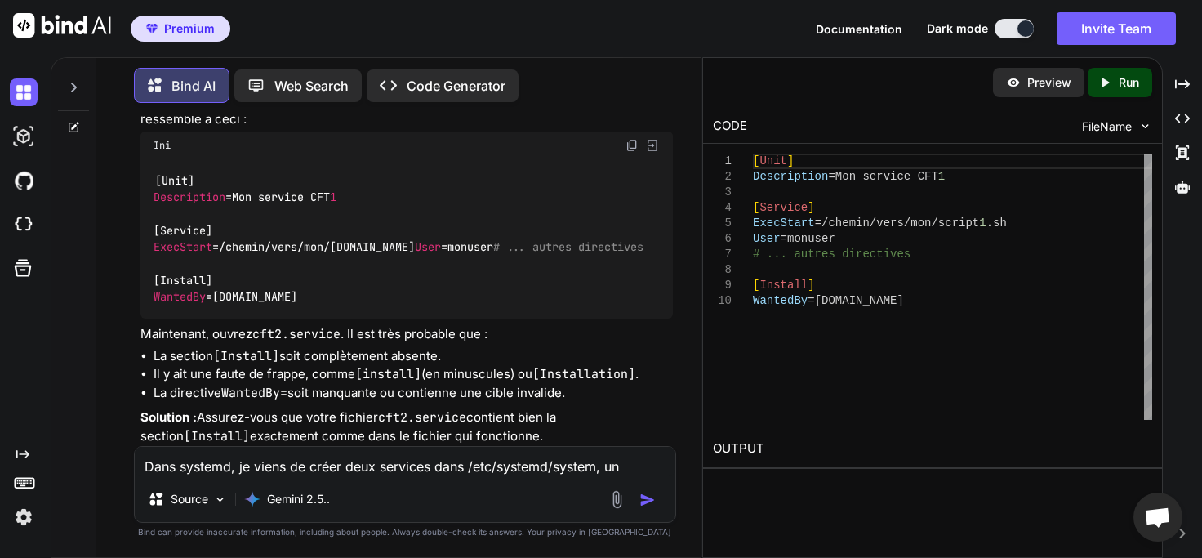
click at [605, 319] on div "[Unit] Description =Mon service CFT 1 [Service] ExecStart =/chemin/vers/mon/[DO…" at bounding box center [406, 238] width 532 height 159
click at [286, 469] on textarea "Dans systemd, je viens de créer deux services dans /etc/systemd/system, un nomm…" at bounding box center [405, 461] width 540 height 29
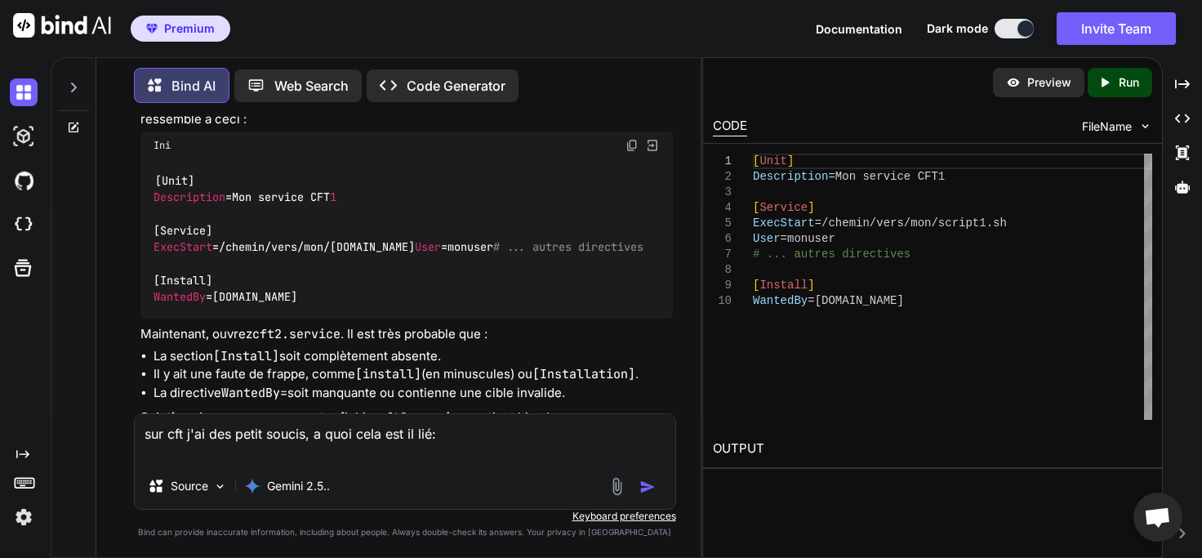
paste textarea "[DATE] 15:16:37 bash[2223]: + [DATE] 15:16:37.462191 00000008 copsmng[2135] CFT…"
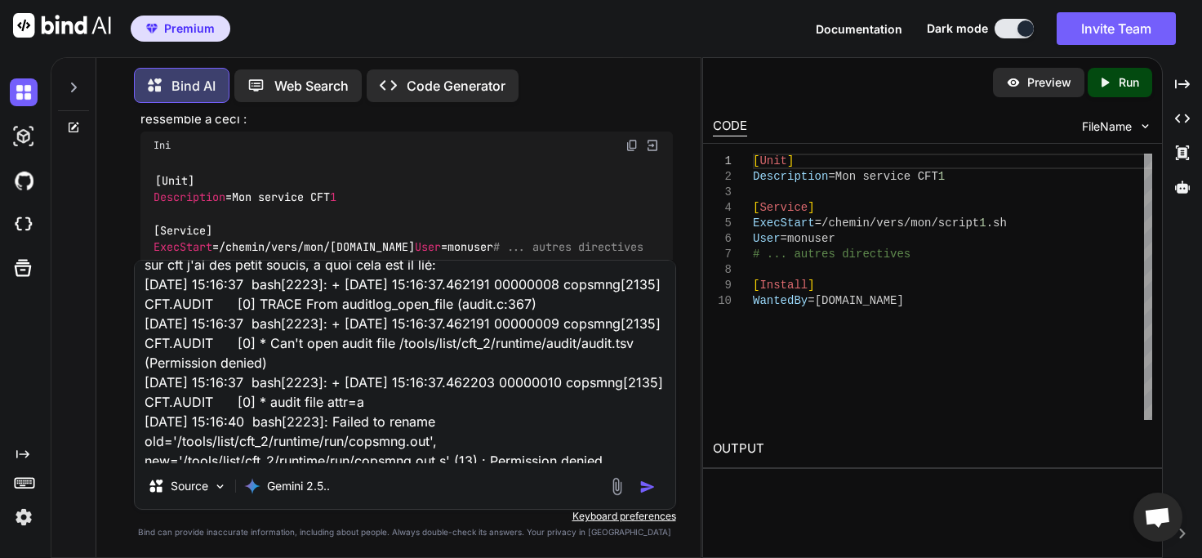
scroll to position [23, 0]
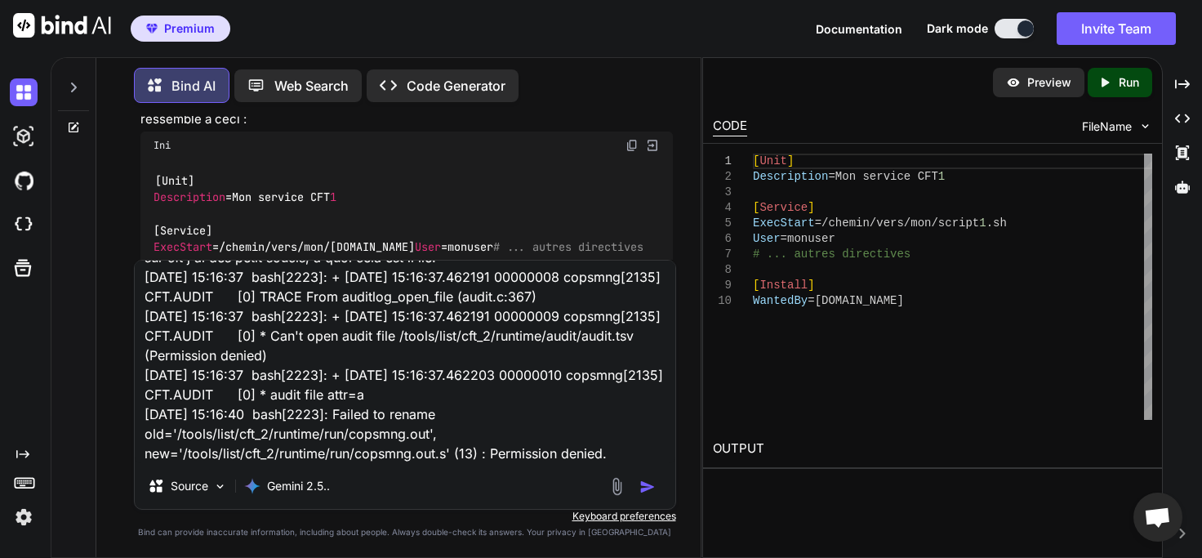
click at [647, 487] on img "button" at bounding box center [647, 487] width 16 height 16
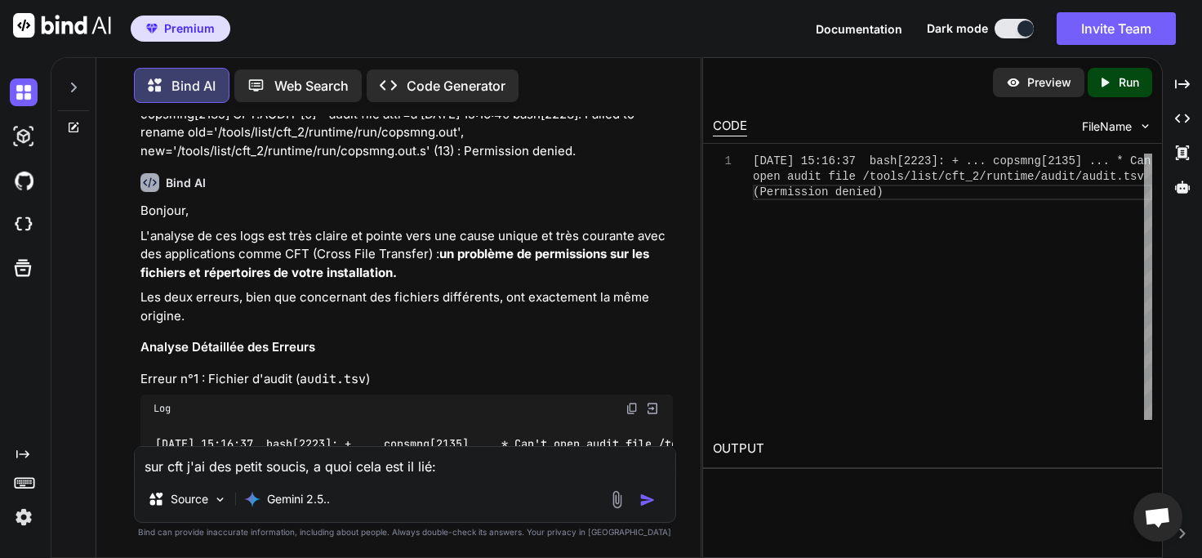
scroll to position [4516, 0]
